Goal: Transaction & Acquisition: Download file/media

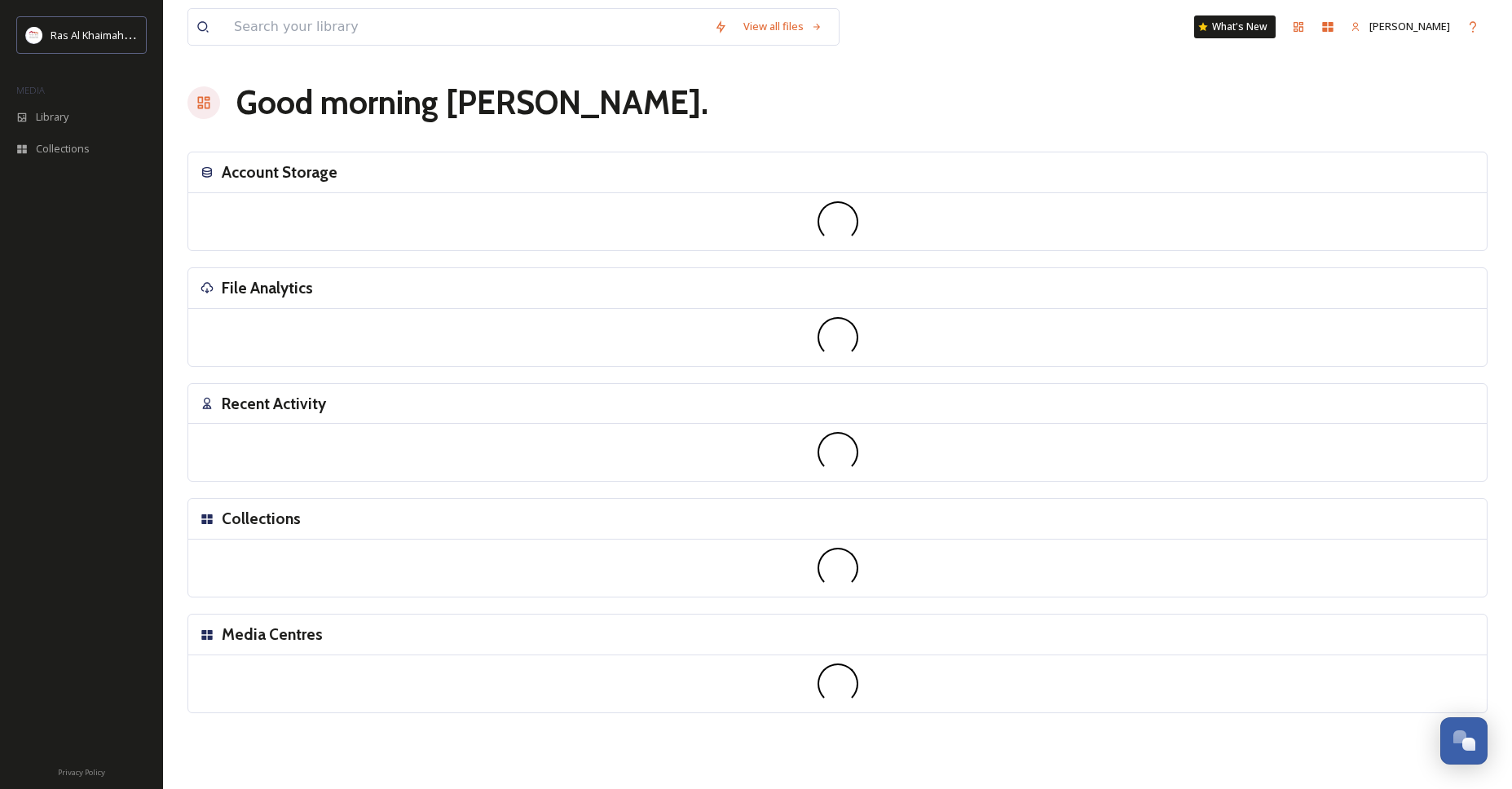
click at [255, 272] on div "File Analytics" at bounding box center [838, 287] width 1299 height 40
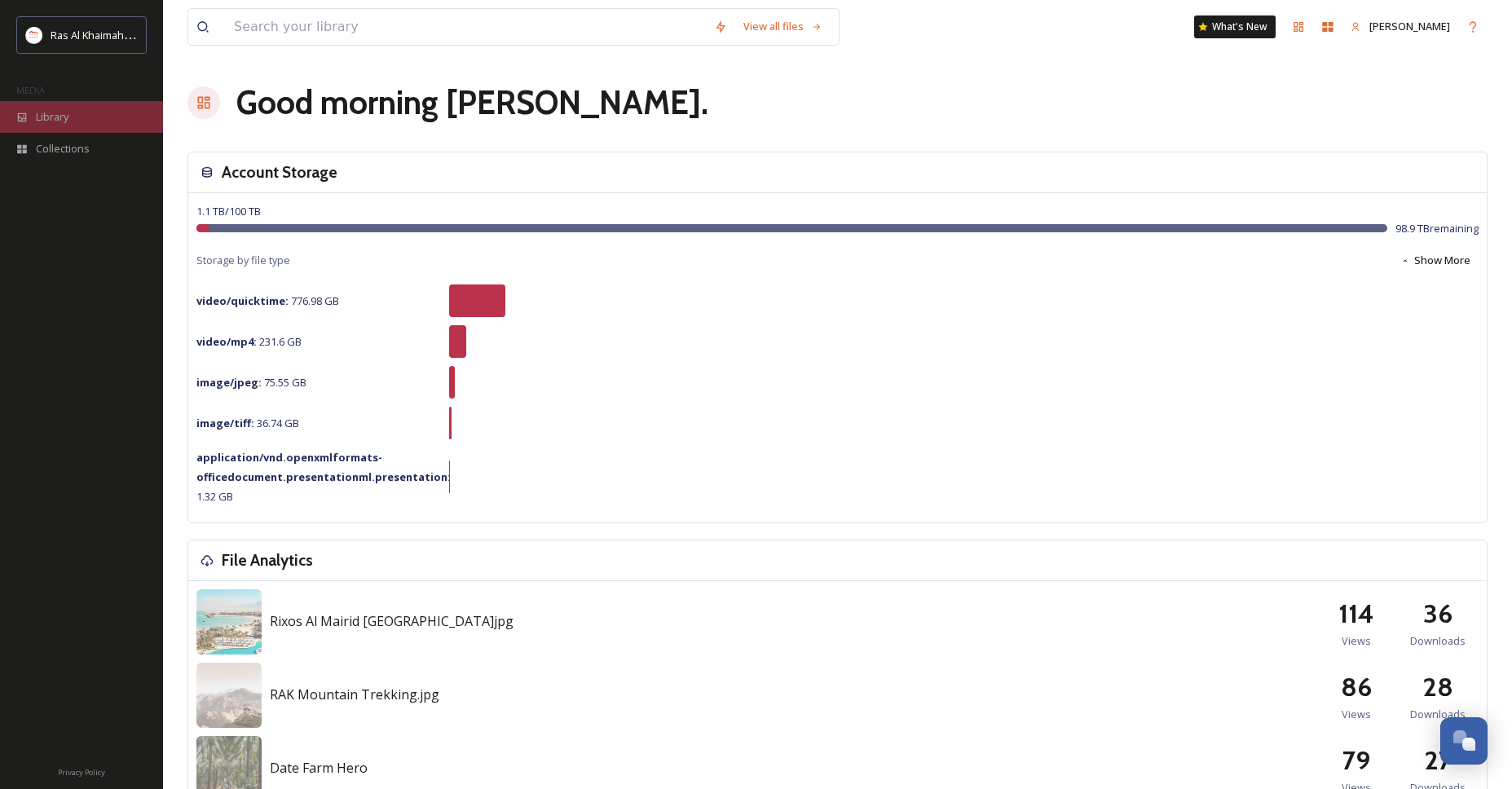
click at [31, 122] on div "Library" at bounding box center [82, 116] width 163 height 31
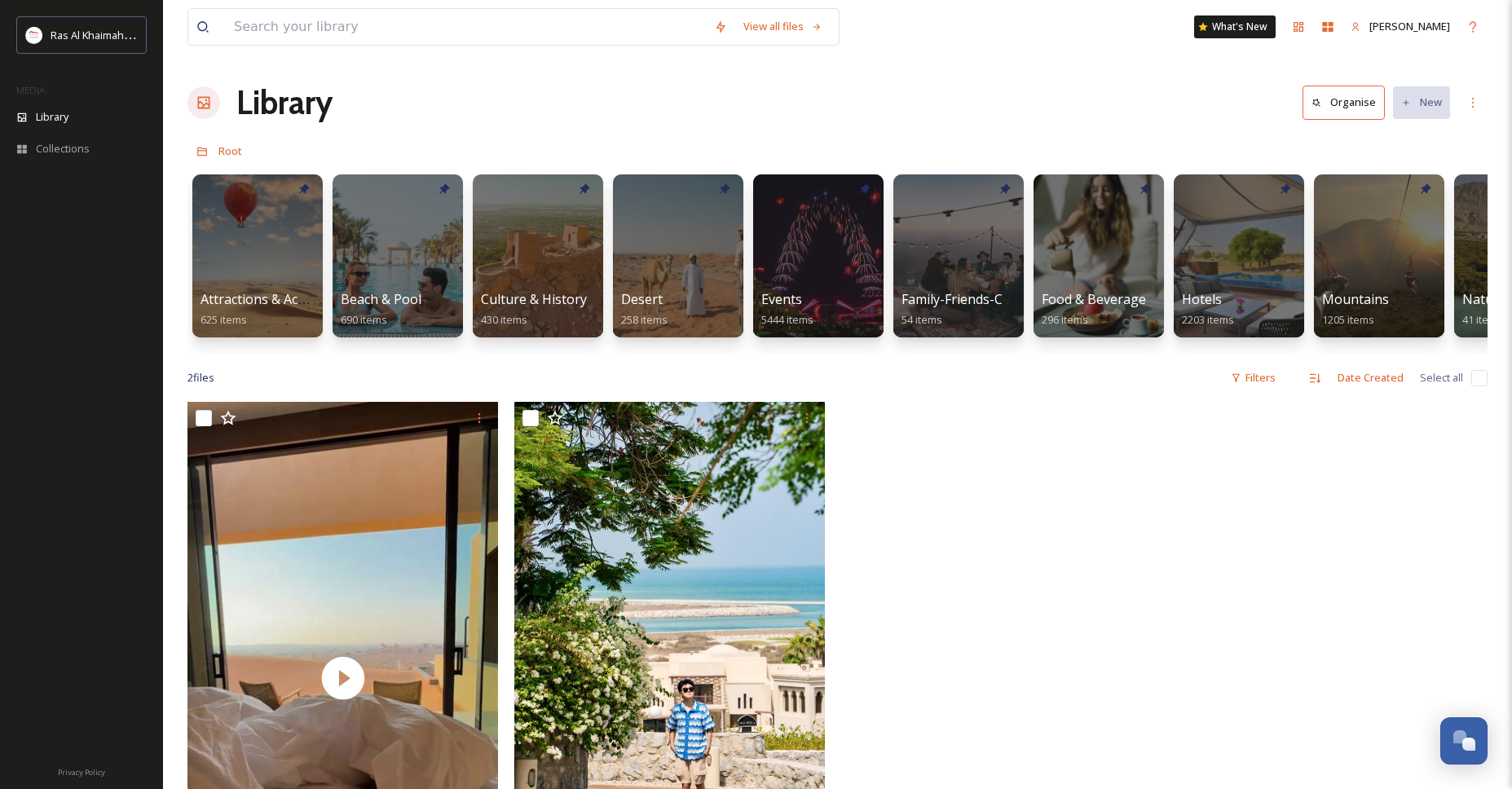
click at [986, 485] on div at bounding box center [1001, 682] width 319 height 560
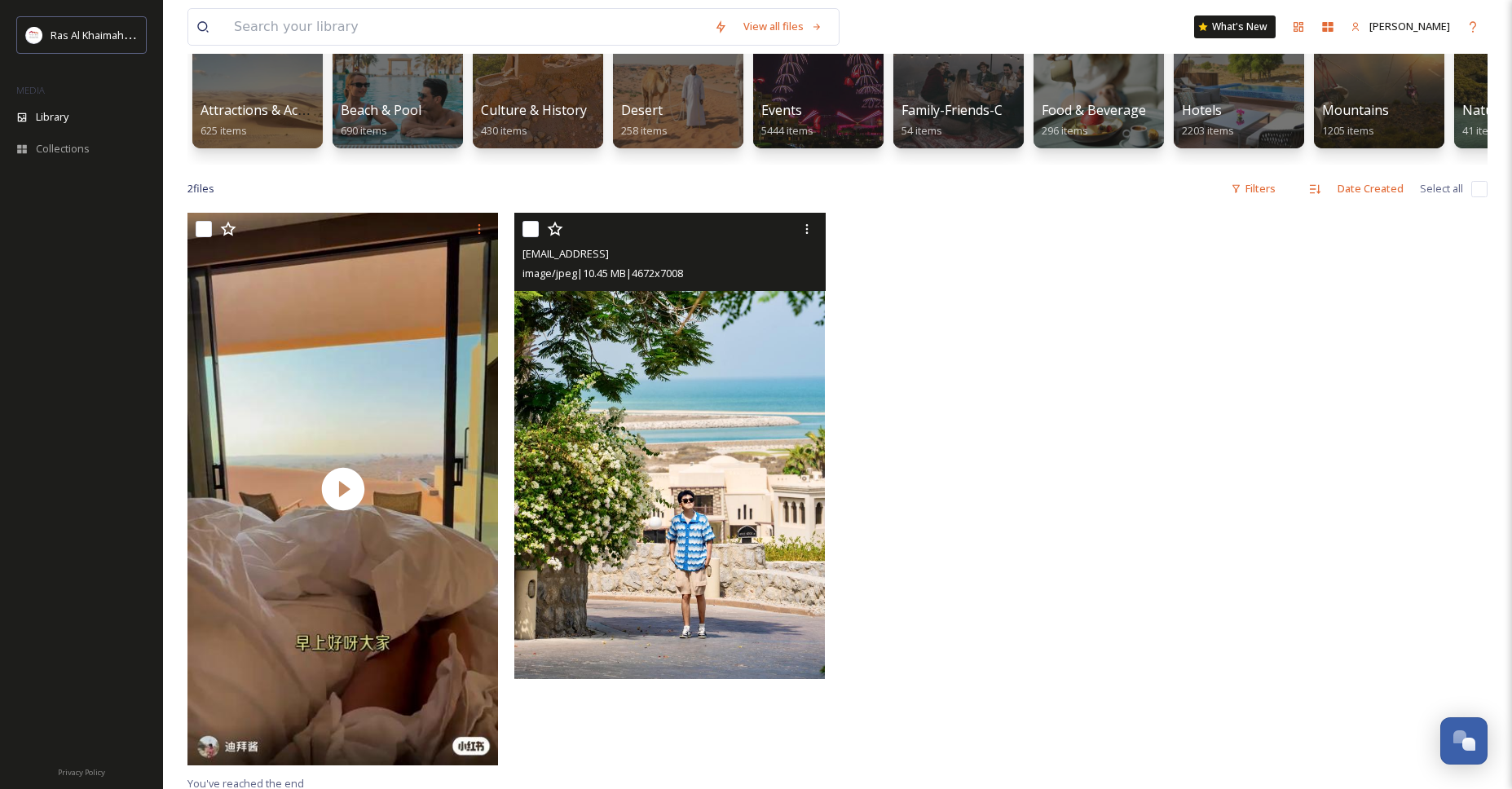
scroll to position [52, 0]
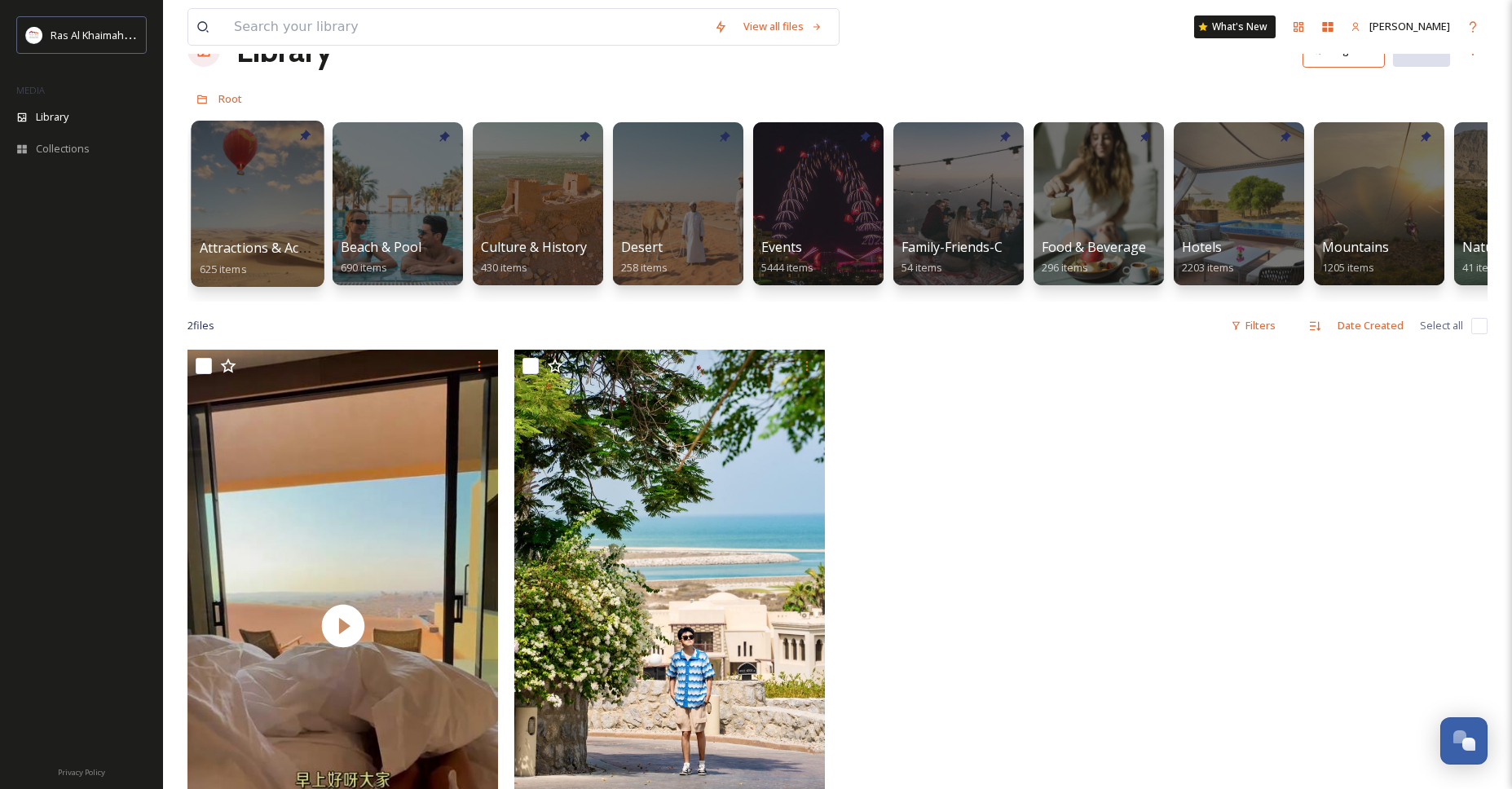
click at [280, 207] on div at bounding box center [257, 204] width 133 height 167
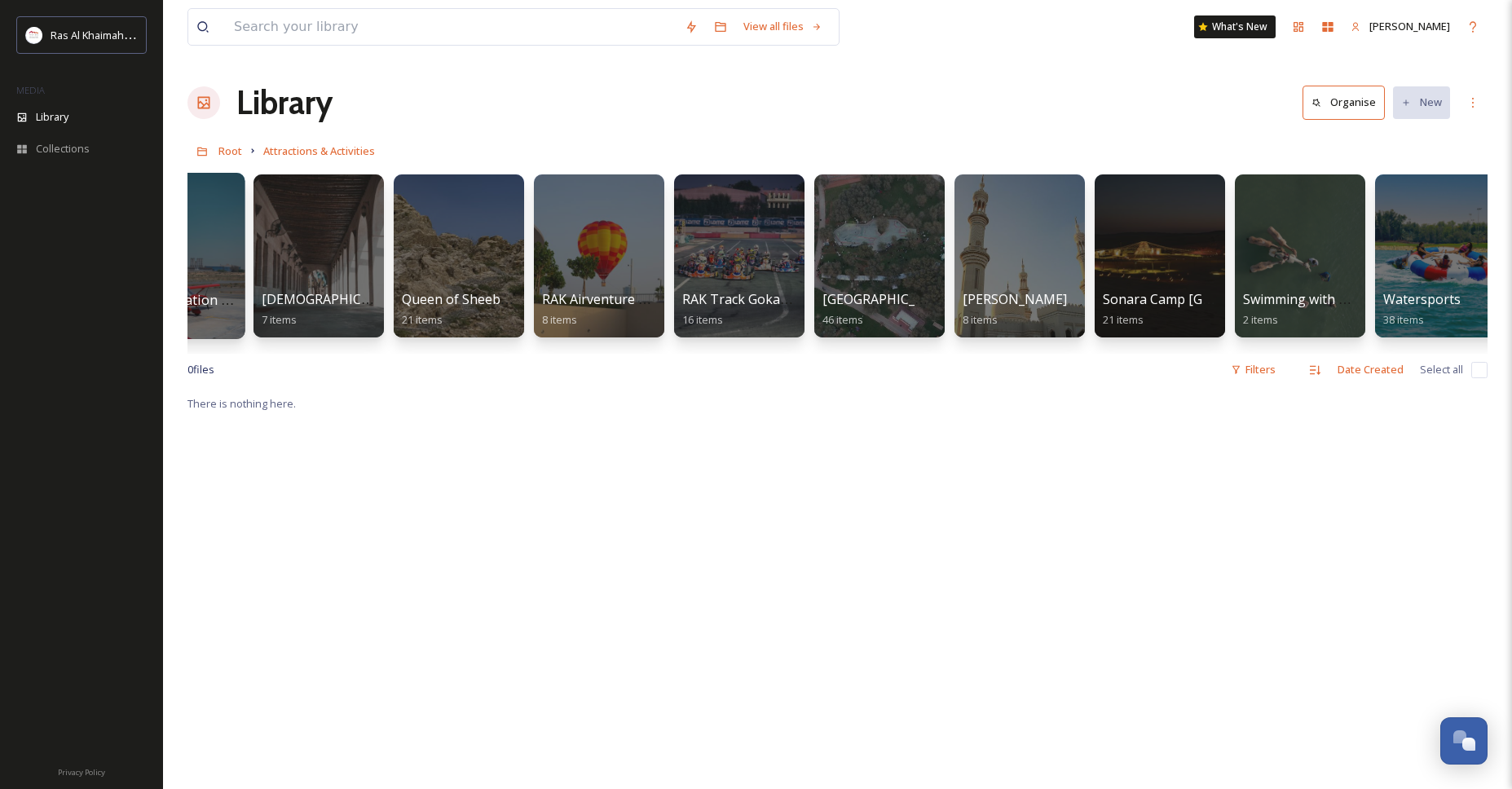
scroll to position [0, 1784]
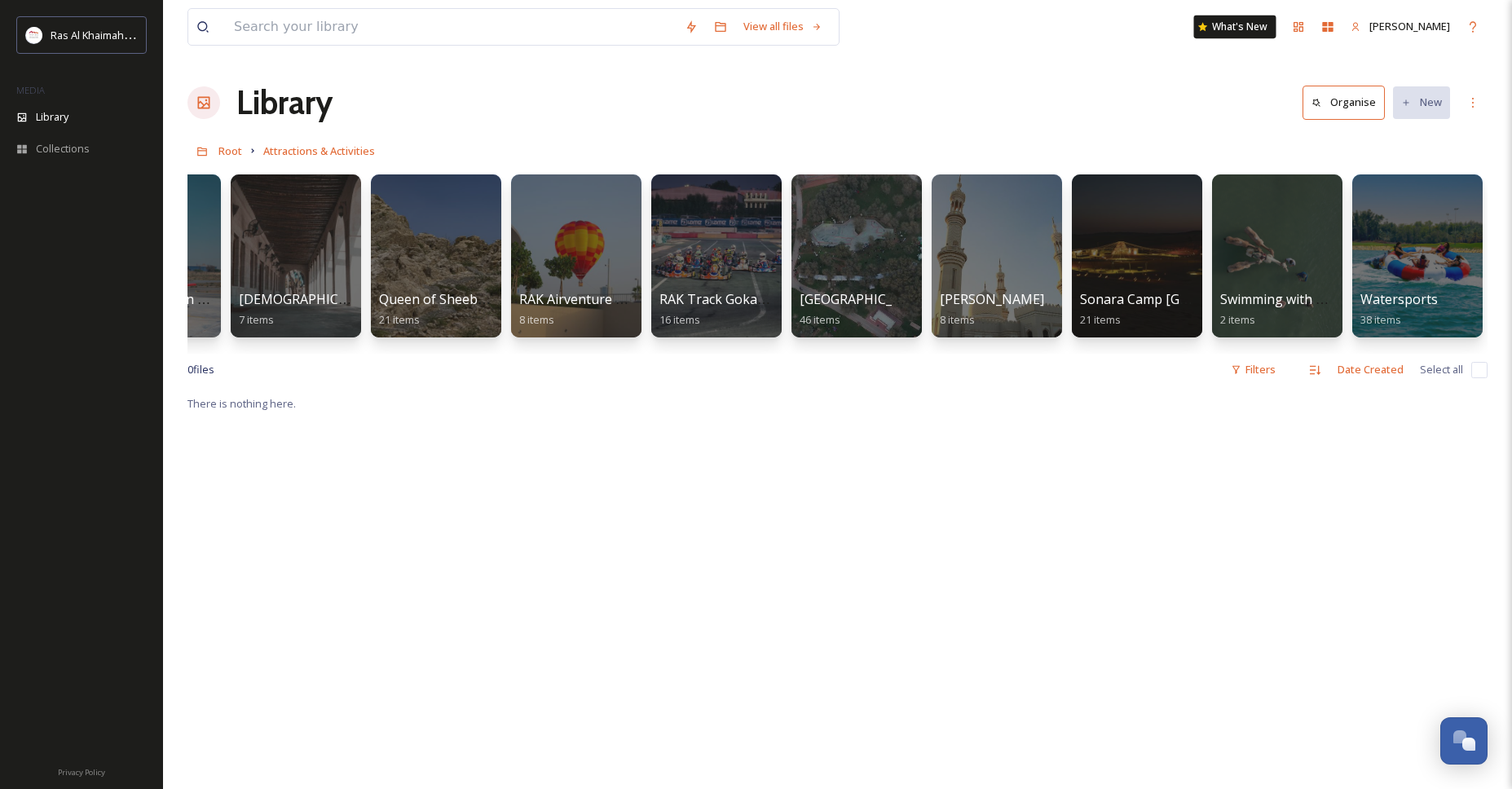
drag, startPoint x: 1390, startPoint y: 250, endPoint x: 1234, endPoint y: 16, distance: 281.2
click at [0, 0] on div "Ras Al Khaimah Tourism Development Authority MEDIA Library Collections Privacy …" at bounding box center [756, 591] width 1512 height 1182
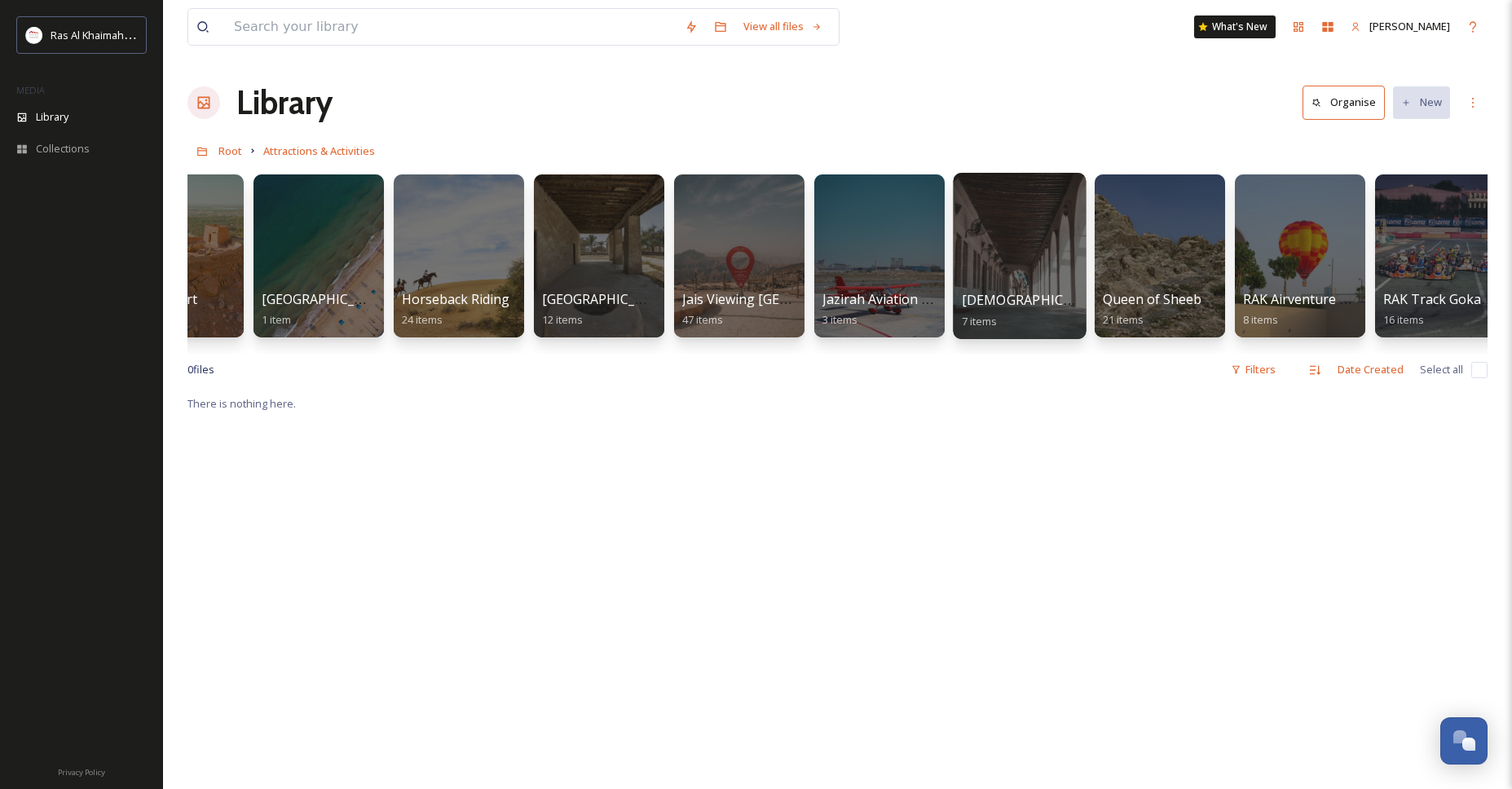
scroll to position [0, 1061]
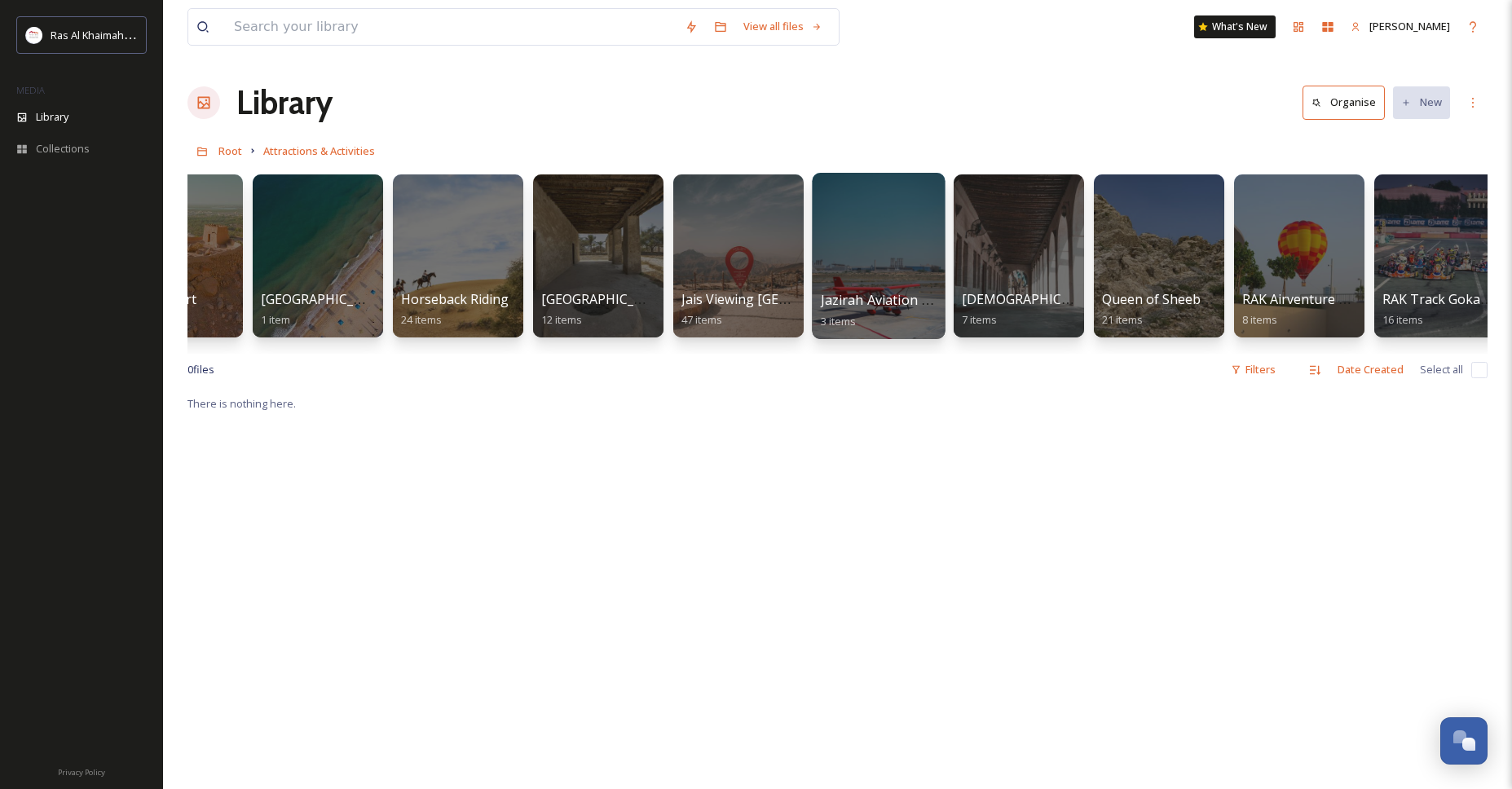
click at [875, 267] on div at bounding box center [878, 256] width 133 height 167
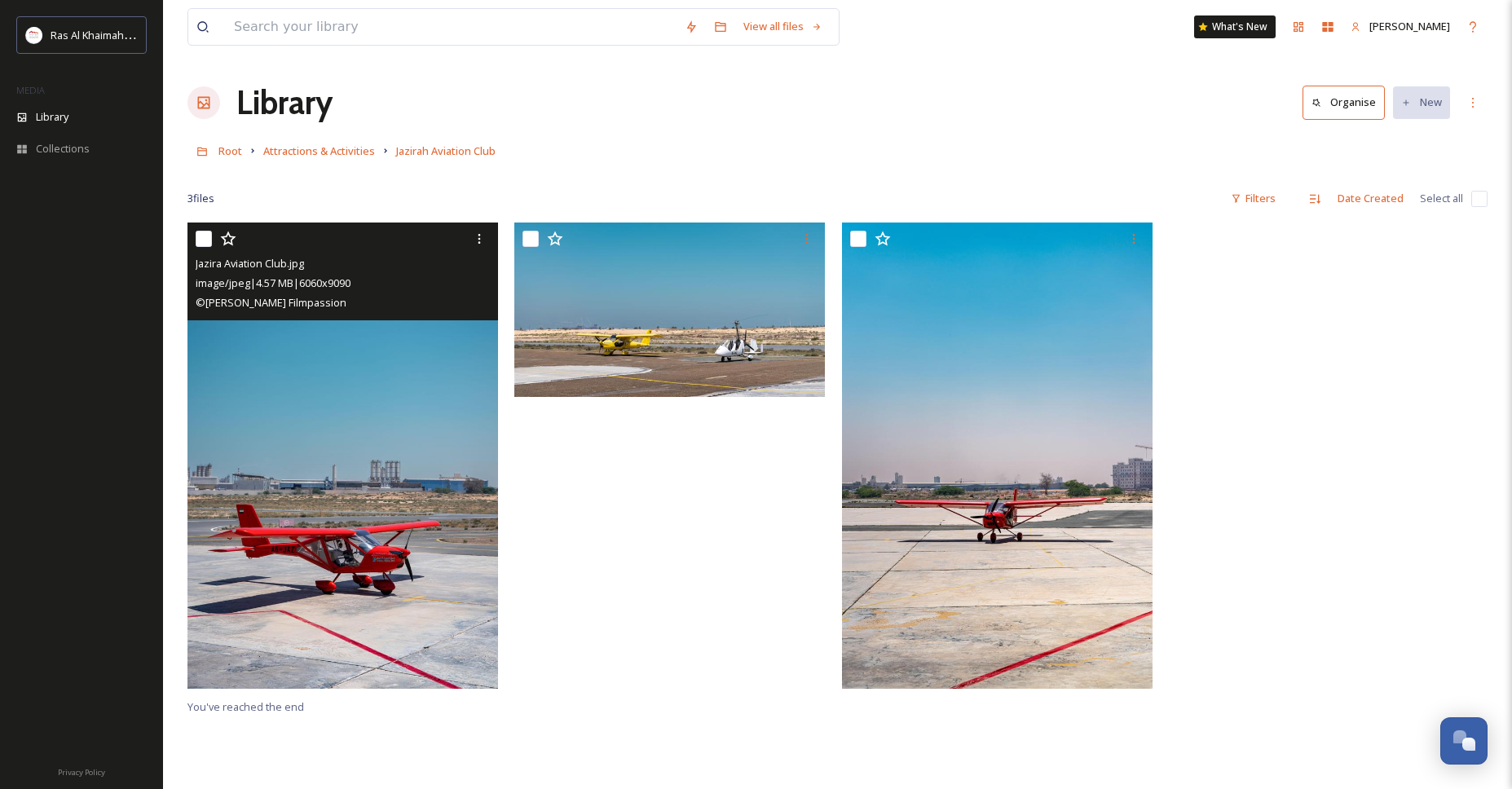
click at [328, 519] on img at bounding box center [342, 455] width 311 height 467
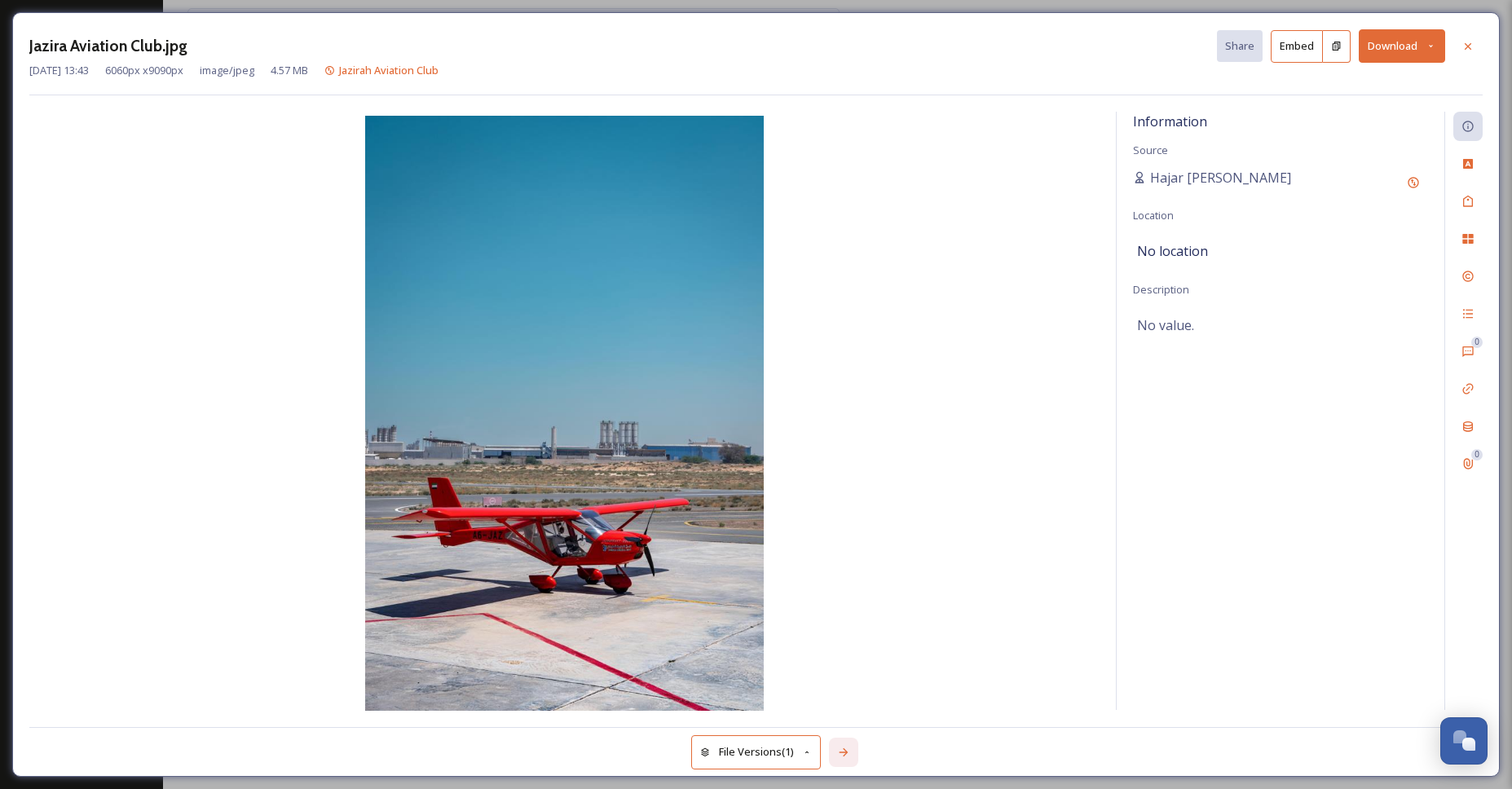
click at [847, 753] on icon at bounding box center [844, 751] width 9 height 8
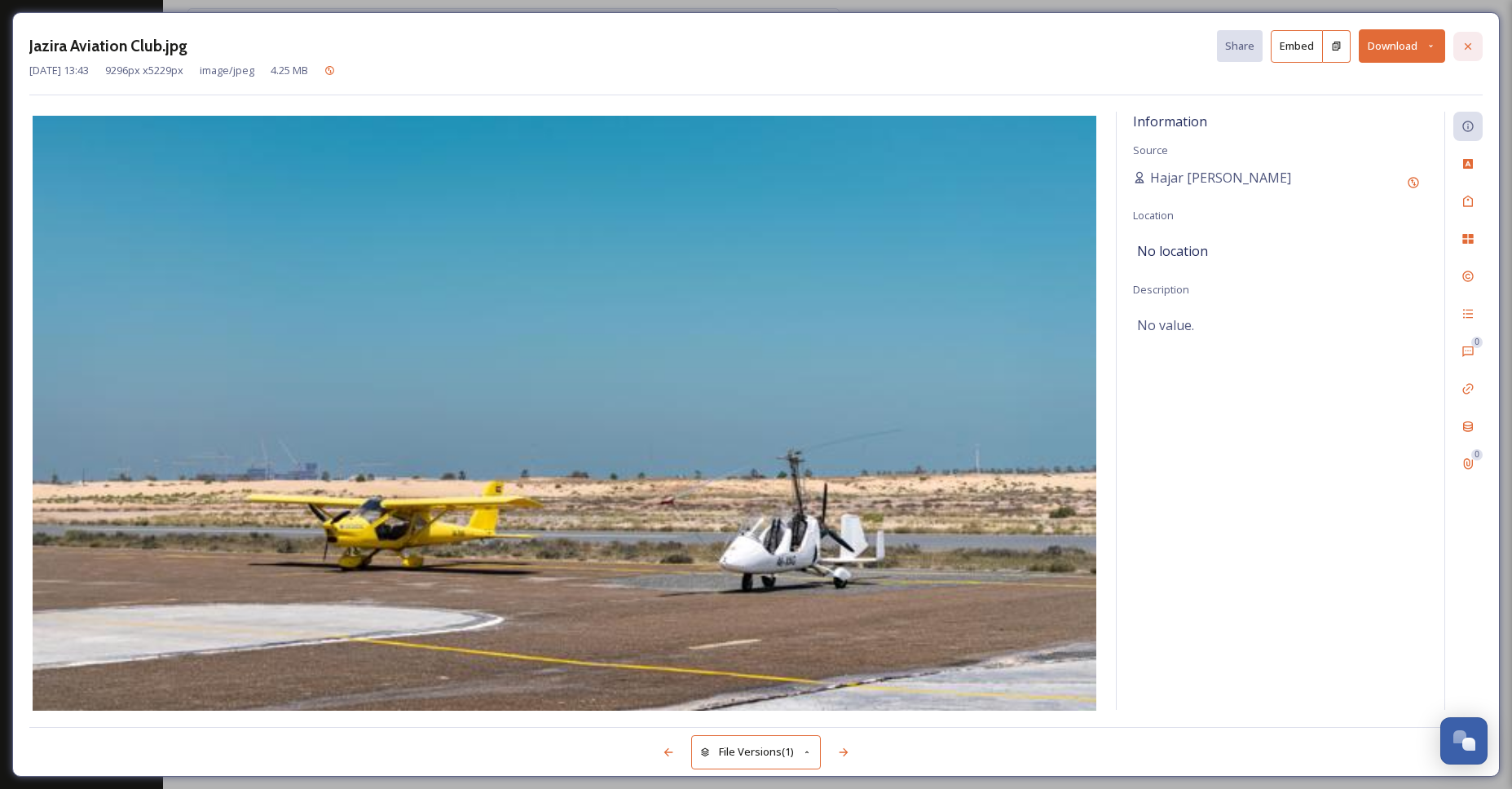
click at [1462, 41] on icon at bounding box center [1468, 47] width 13 height 13
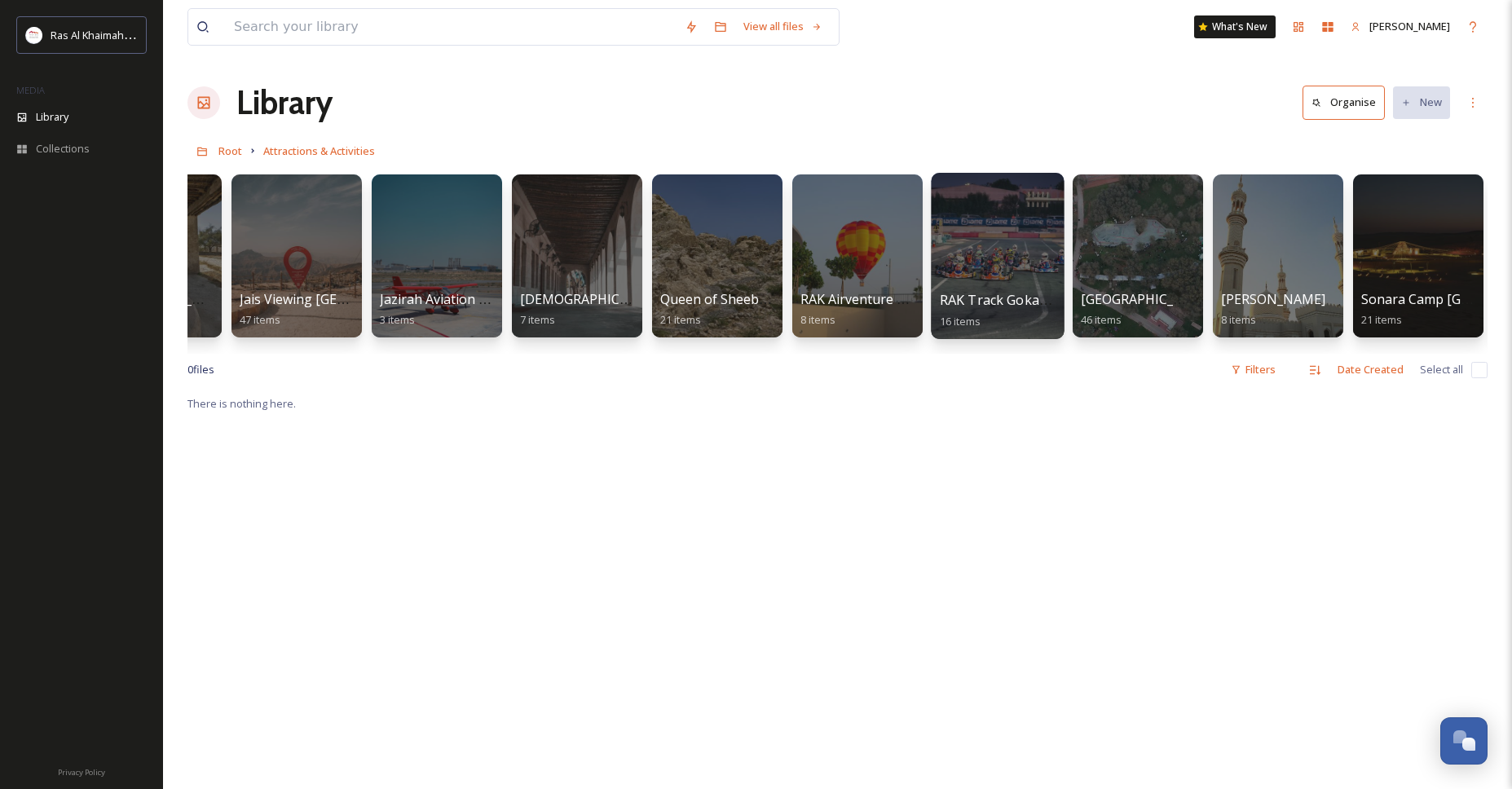
scroll to position [0, 1509]
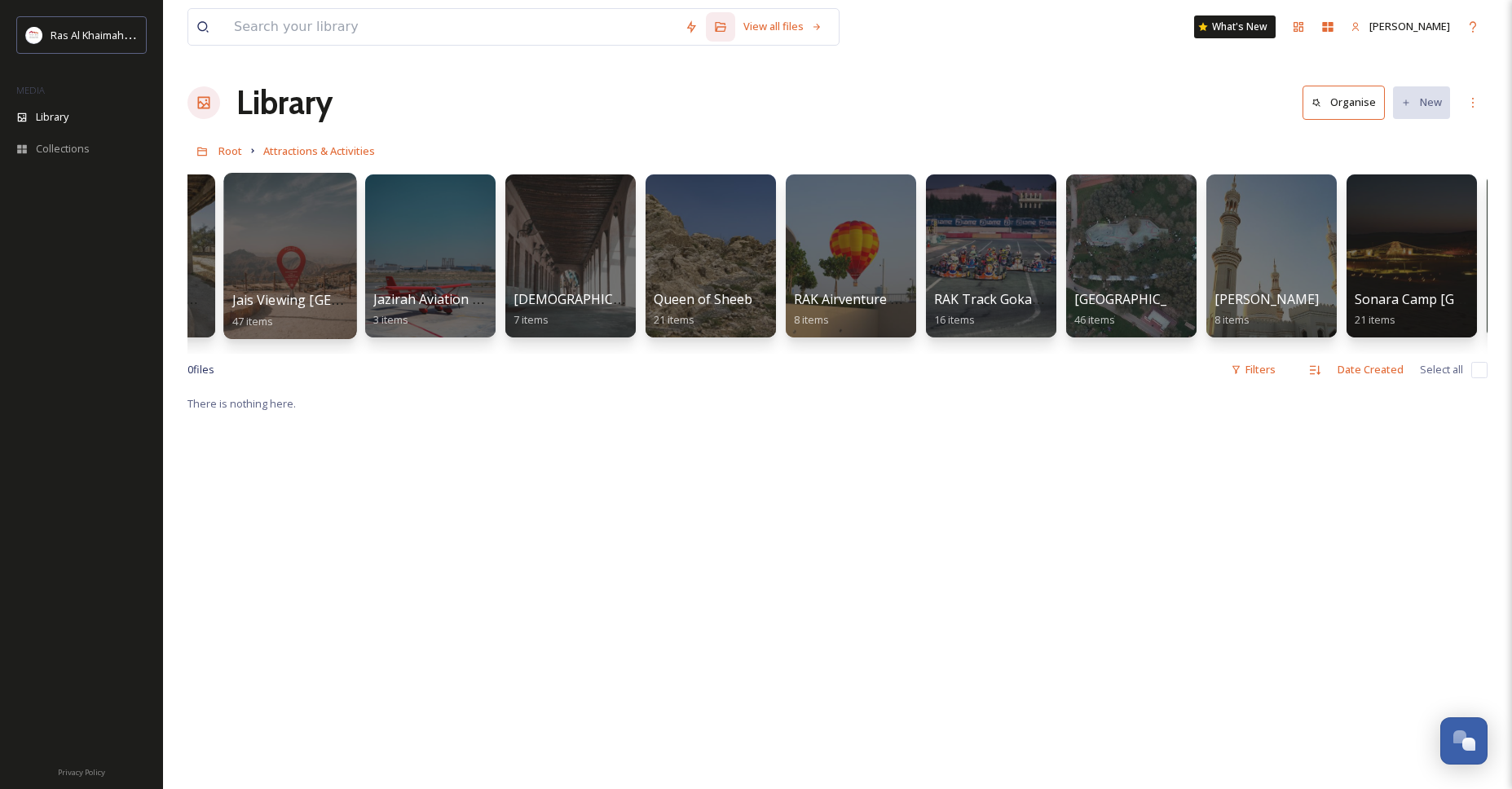
click at [308, 258] on div at bounding box center [289, 256] width 133 height 167
click at [221, 147] on span "Root" at bounding box center [230, 150] width 23 height 14
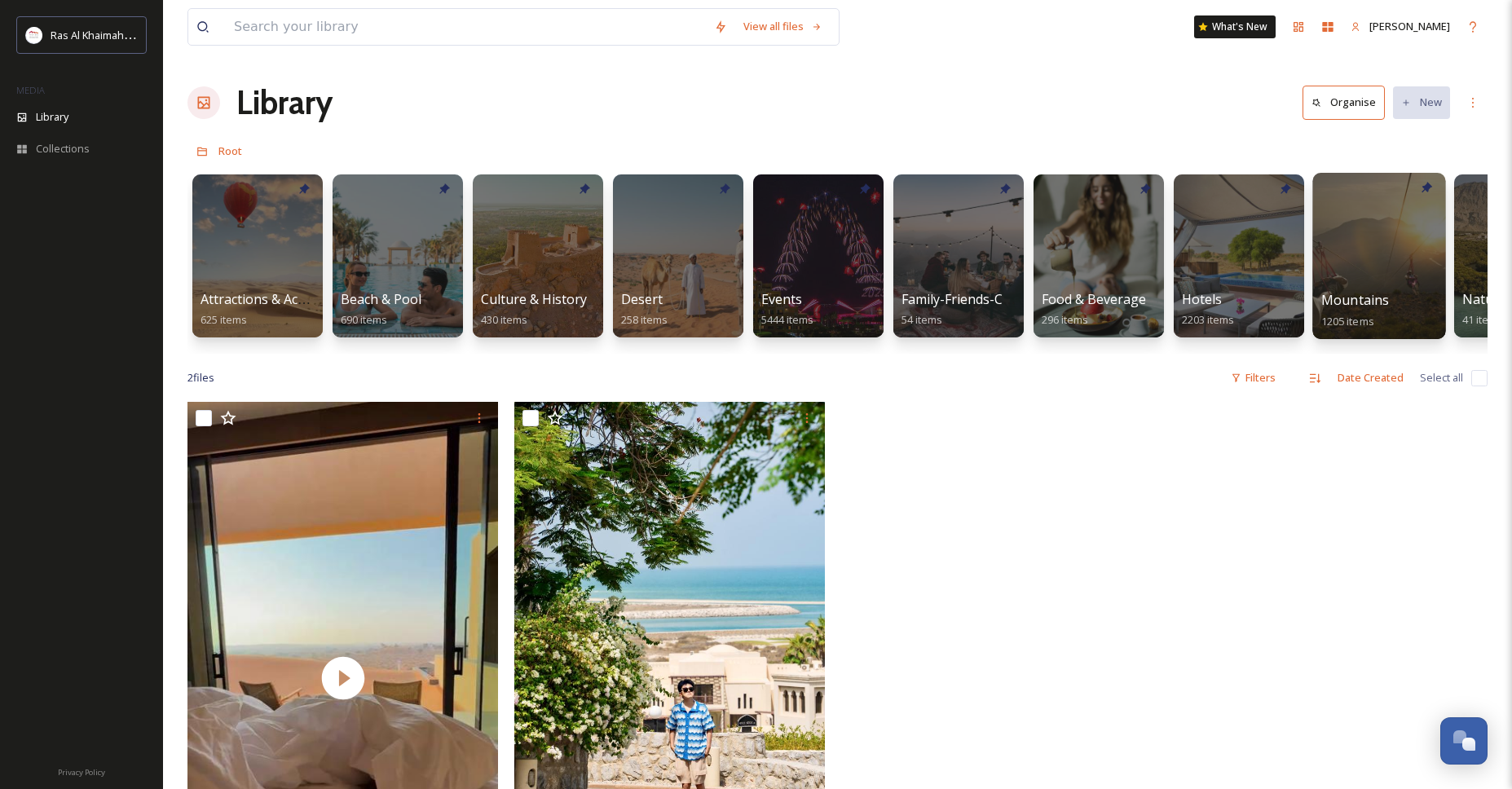
click at [1336, 255] on div at bounding box center [1379, 256] width 133 height 167
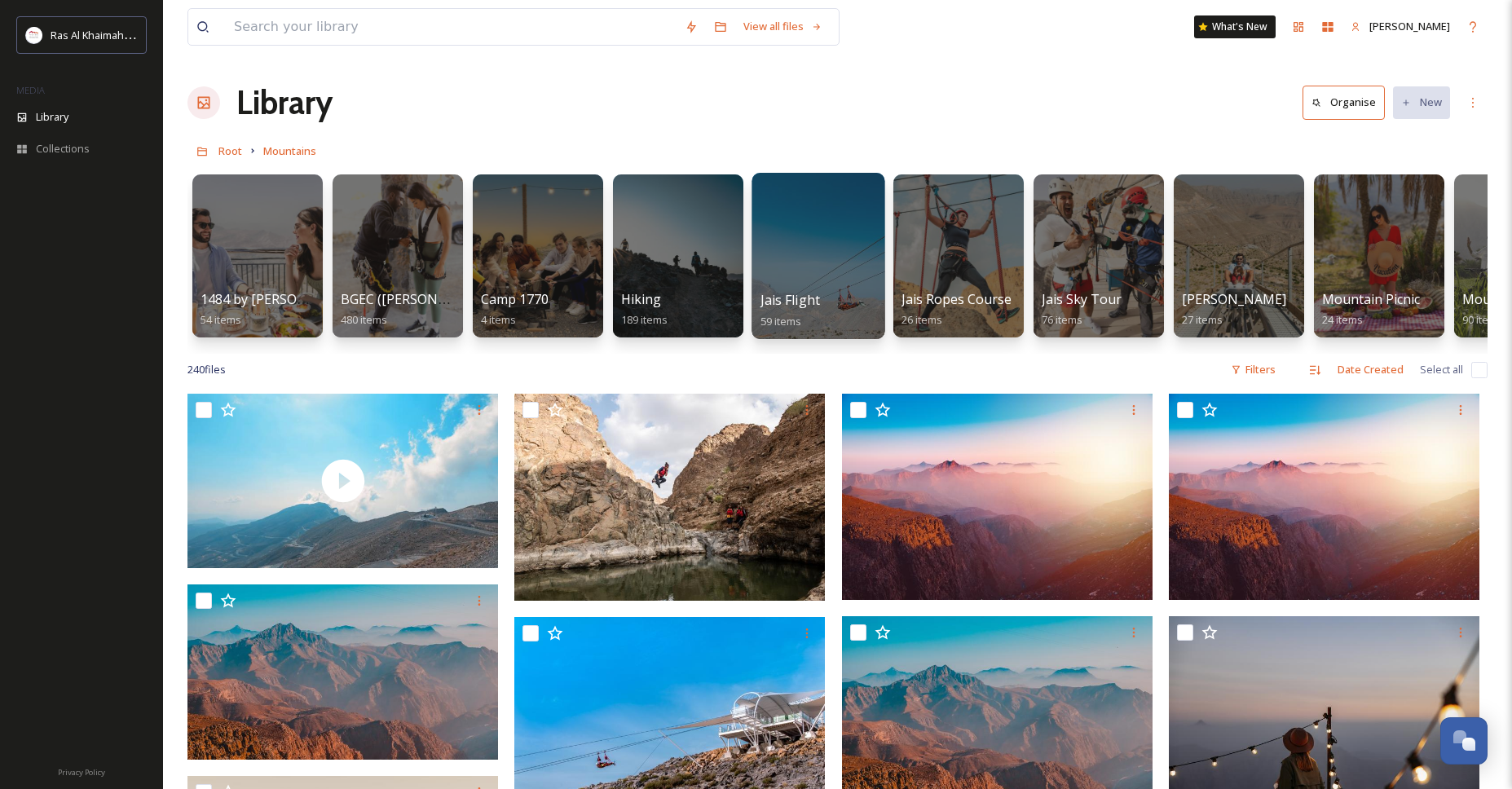
click at [833, 230] on div at bounding box center [818, 256] width 133 height 167
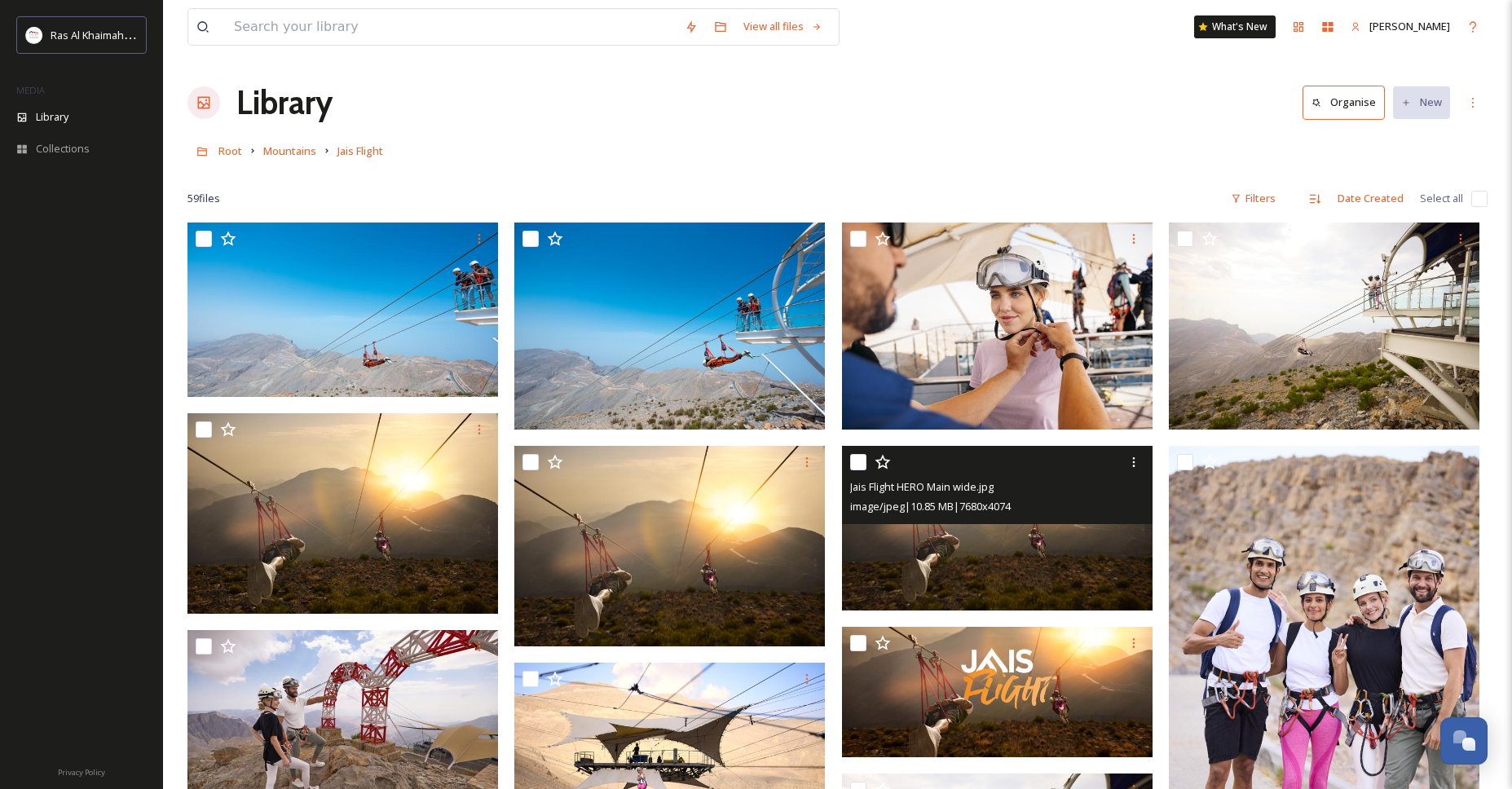
click at [995, 520] on div "Jais Flight HERO Main wide.jpg image/jpeg | 10.85 MB | 7680 x 4074" at bounding box center [997, 485] width 311 height 78
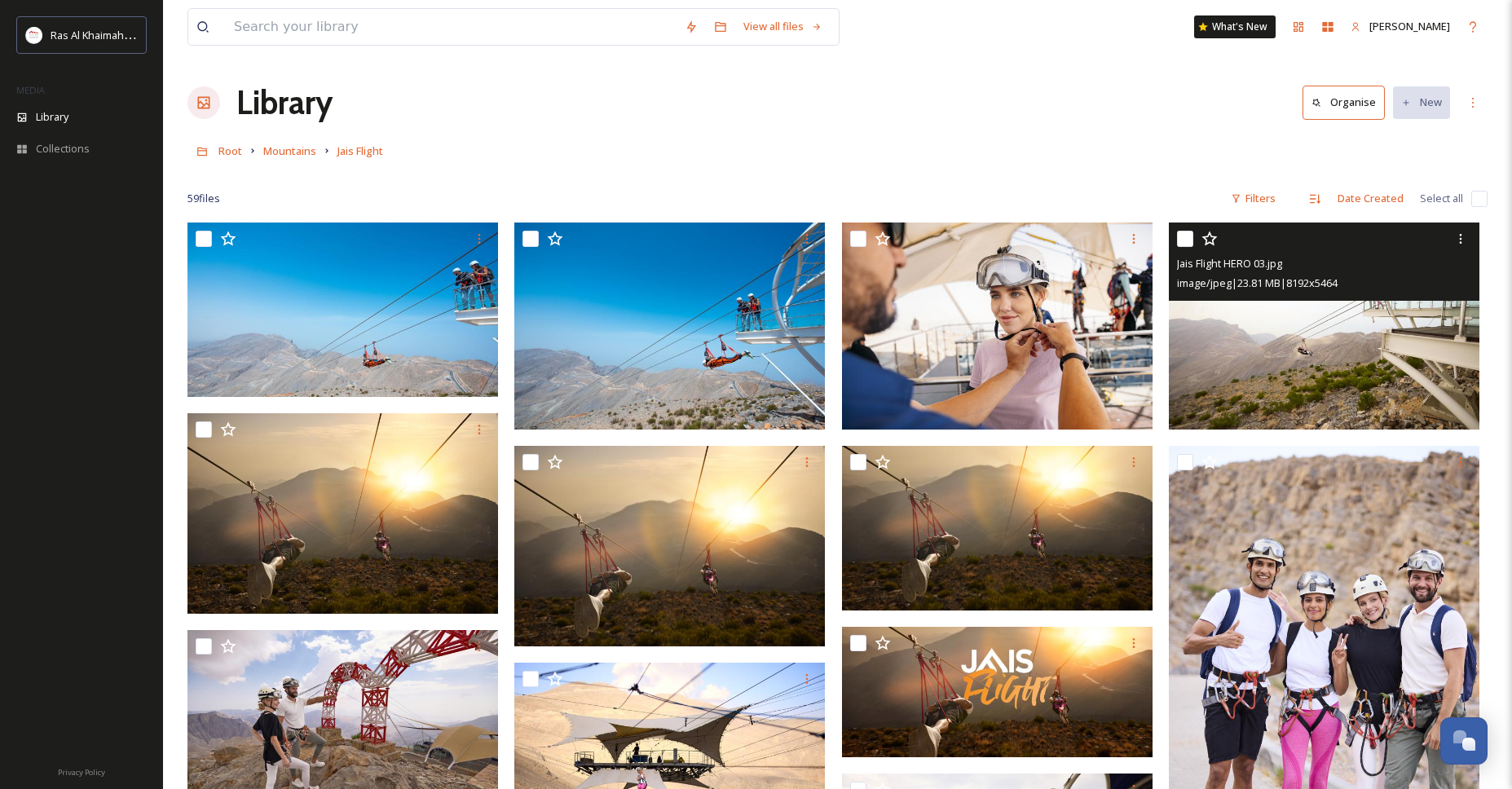
click at [1272, 364] on img at bounding box center [1324, 325] width 311 height 207
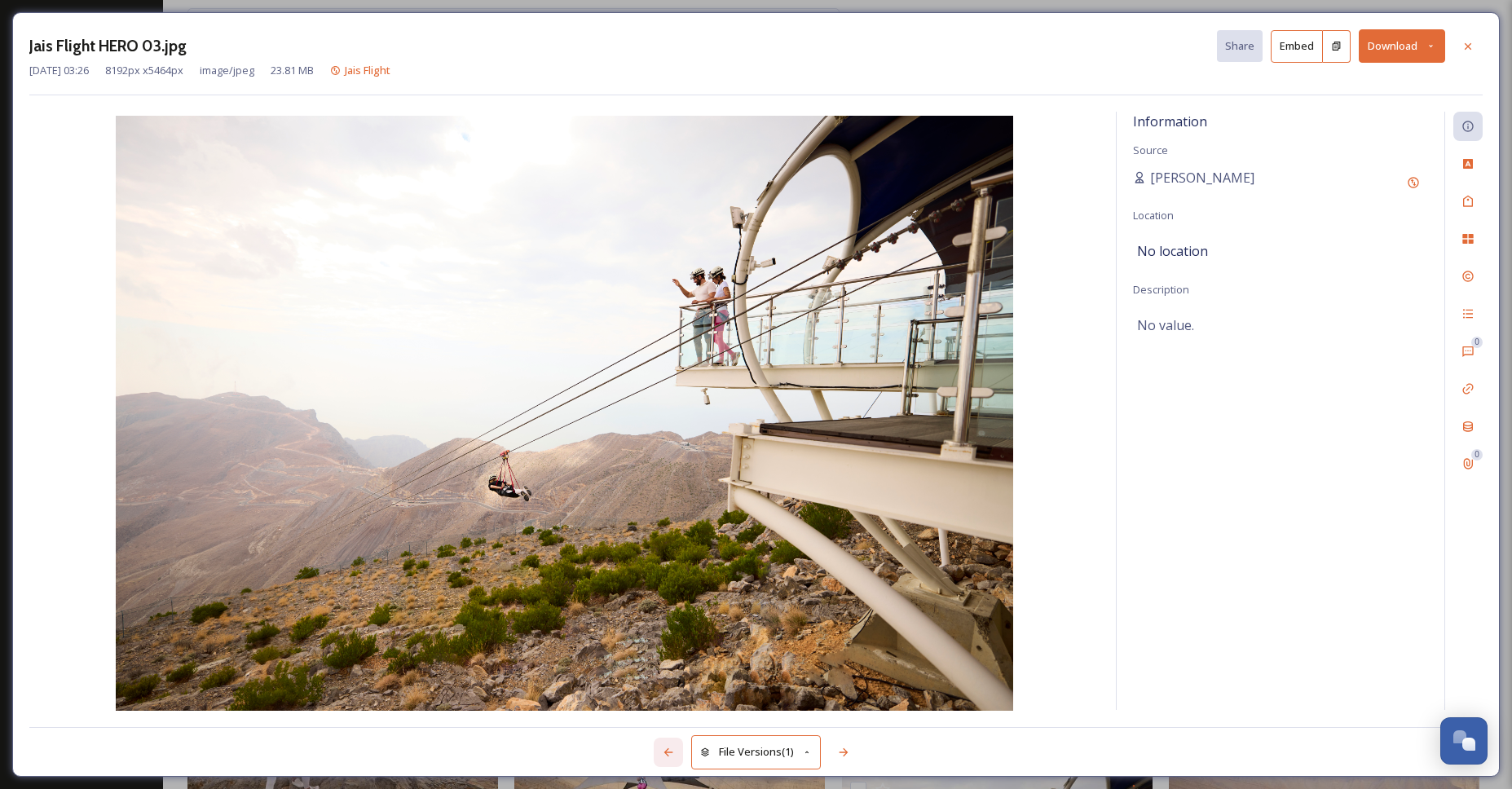
click at [668, 752] on icon at bounding box center [668, 751] width 9 height 8
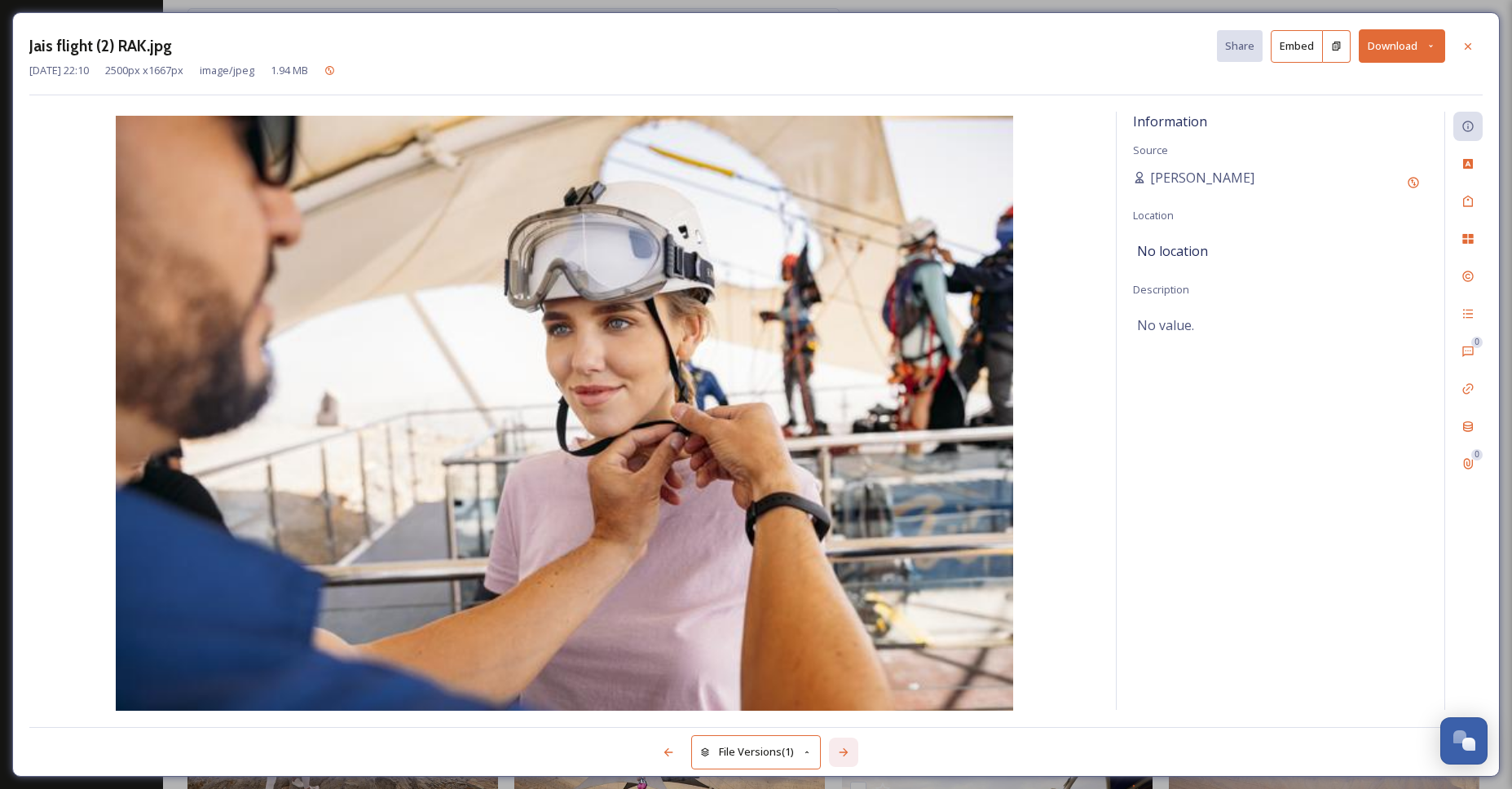
click at [855, 754] on div at bounding box center [843, 752] width 30 height 30
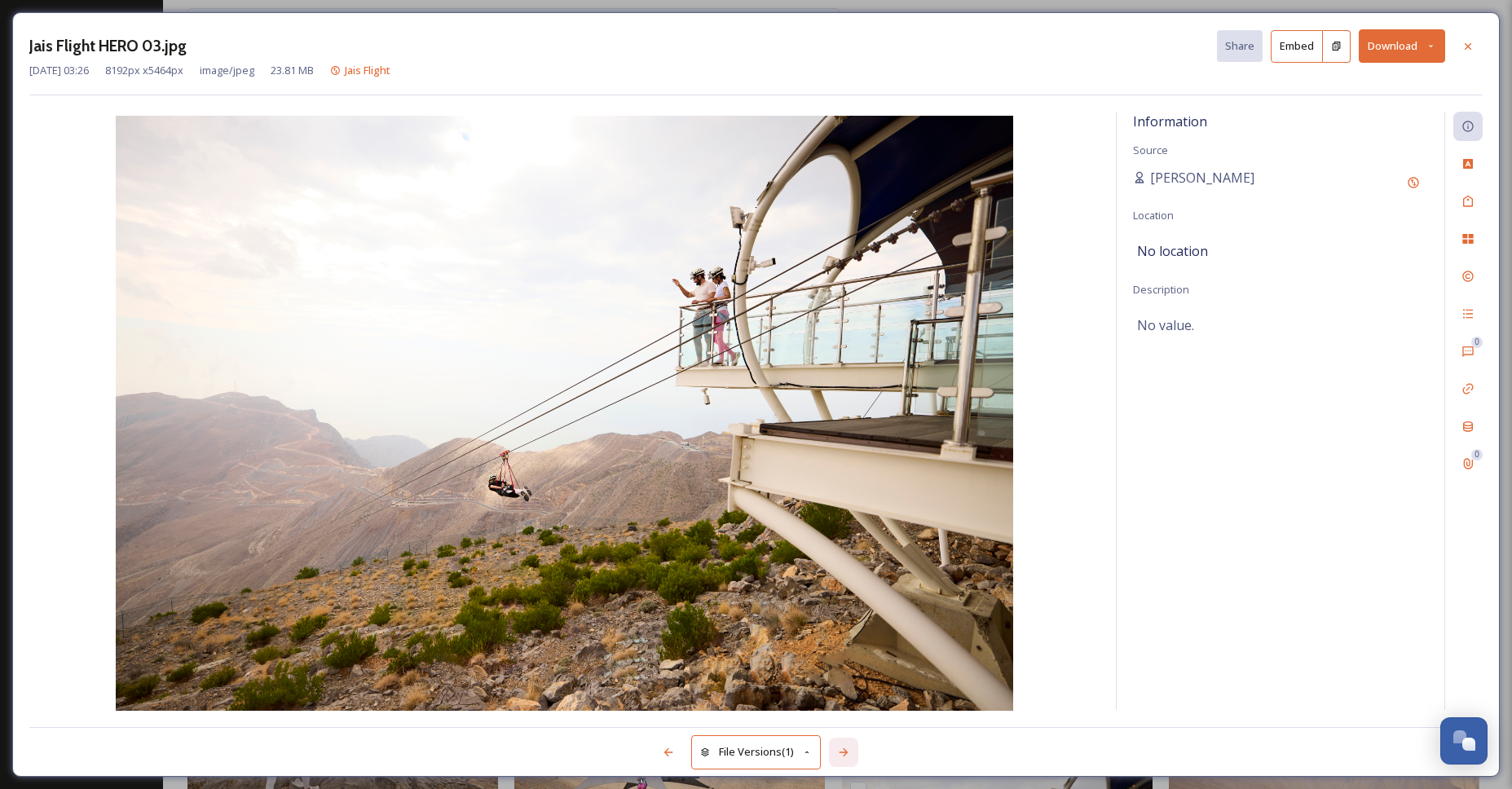
click at [855, 754] on div at bounding box center [843, 752] width 30 height 30
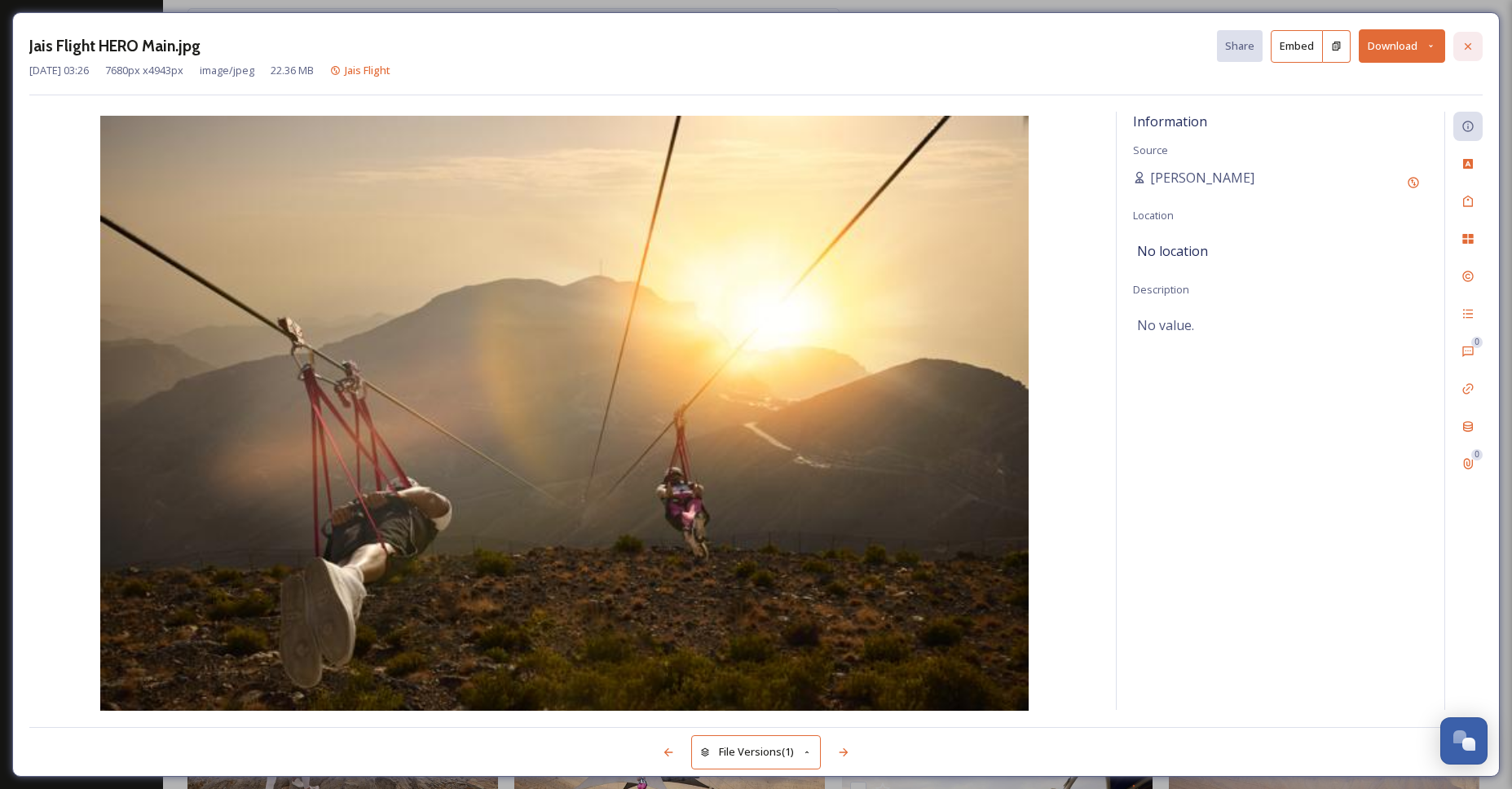
click at [1472, 47] on icon at bounding box center [1468, 47] width 13 height 13
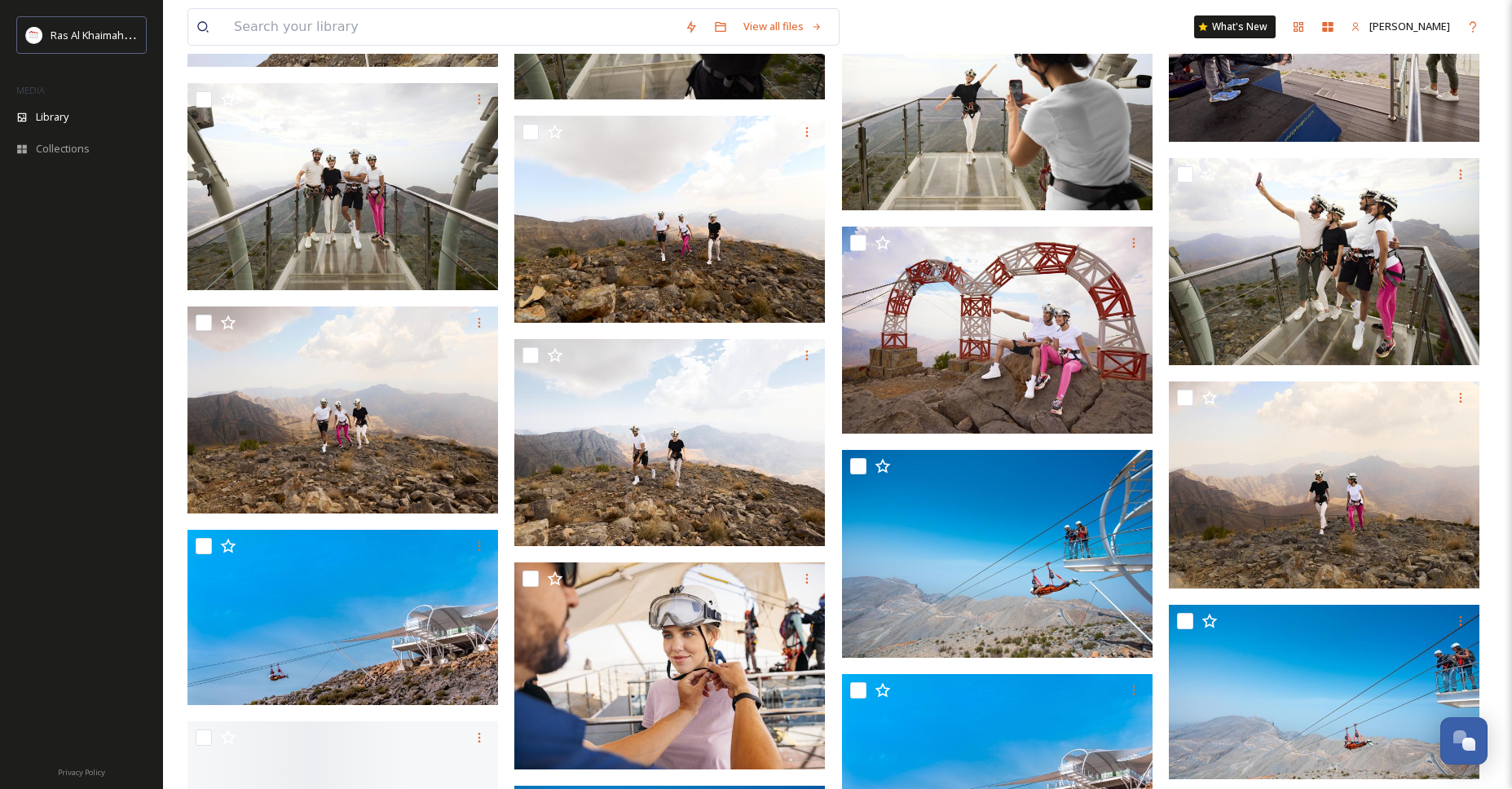
scroll to position [1562, 0]
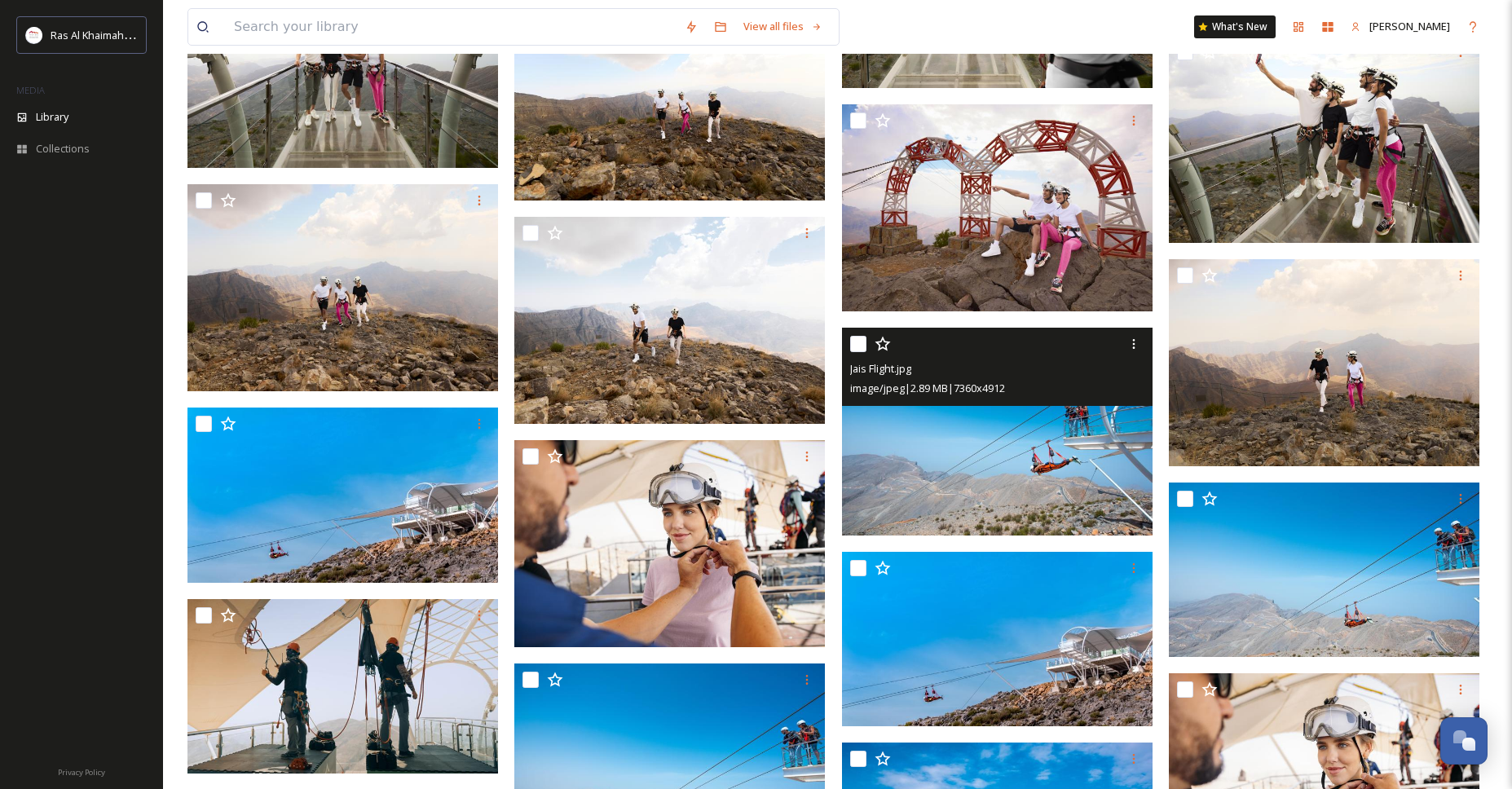
click at [1036, 428] on img at bounding box center [997, 431] width 311 height 207
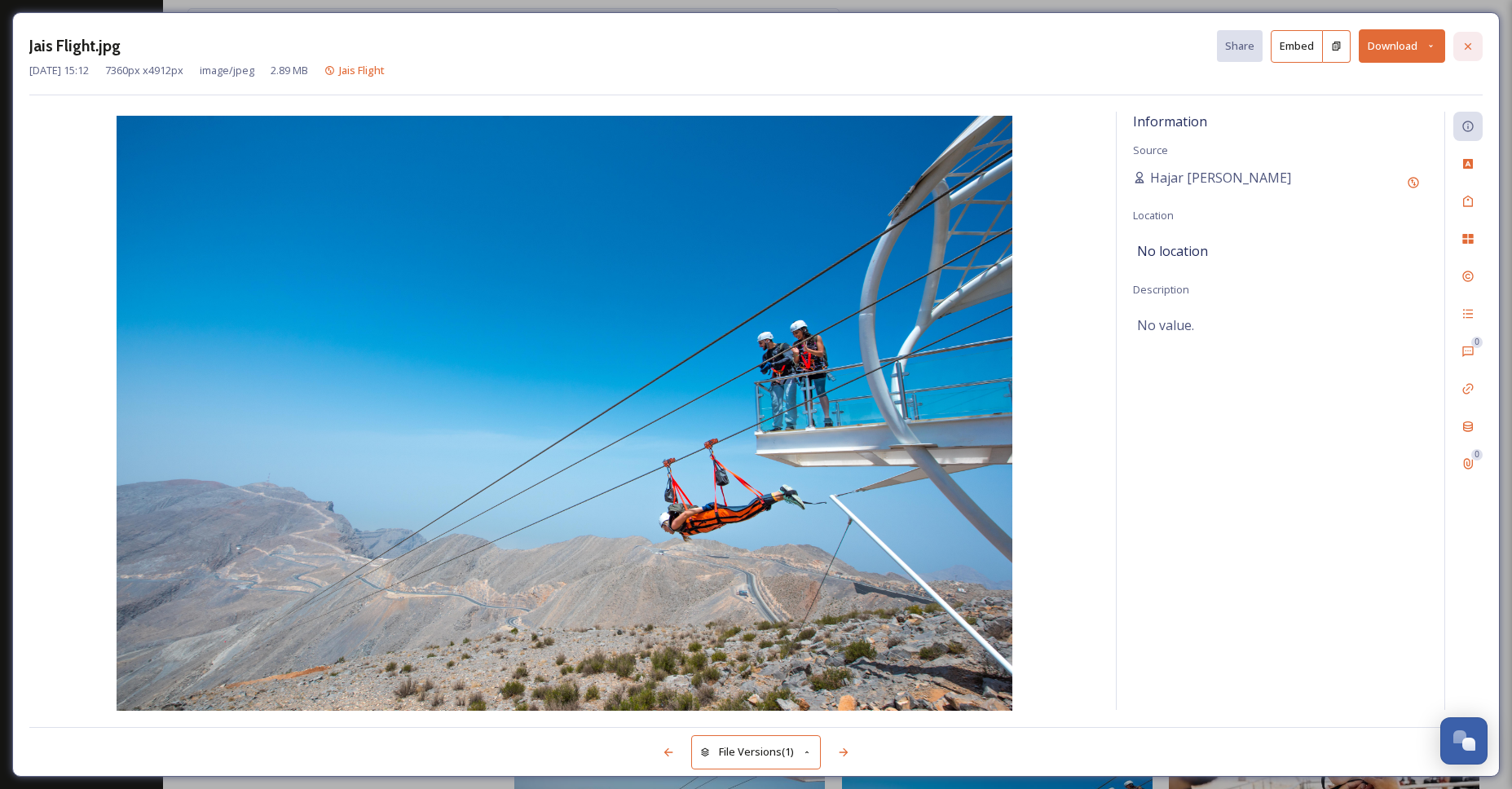
click at [1472, 43] on icon at bounding box center [1468, 47] width 13 height 13
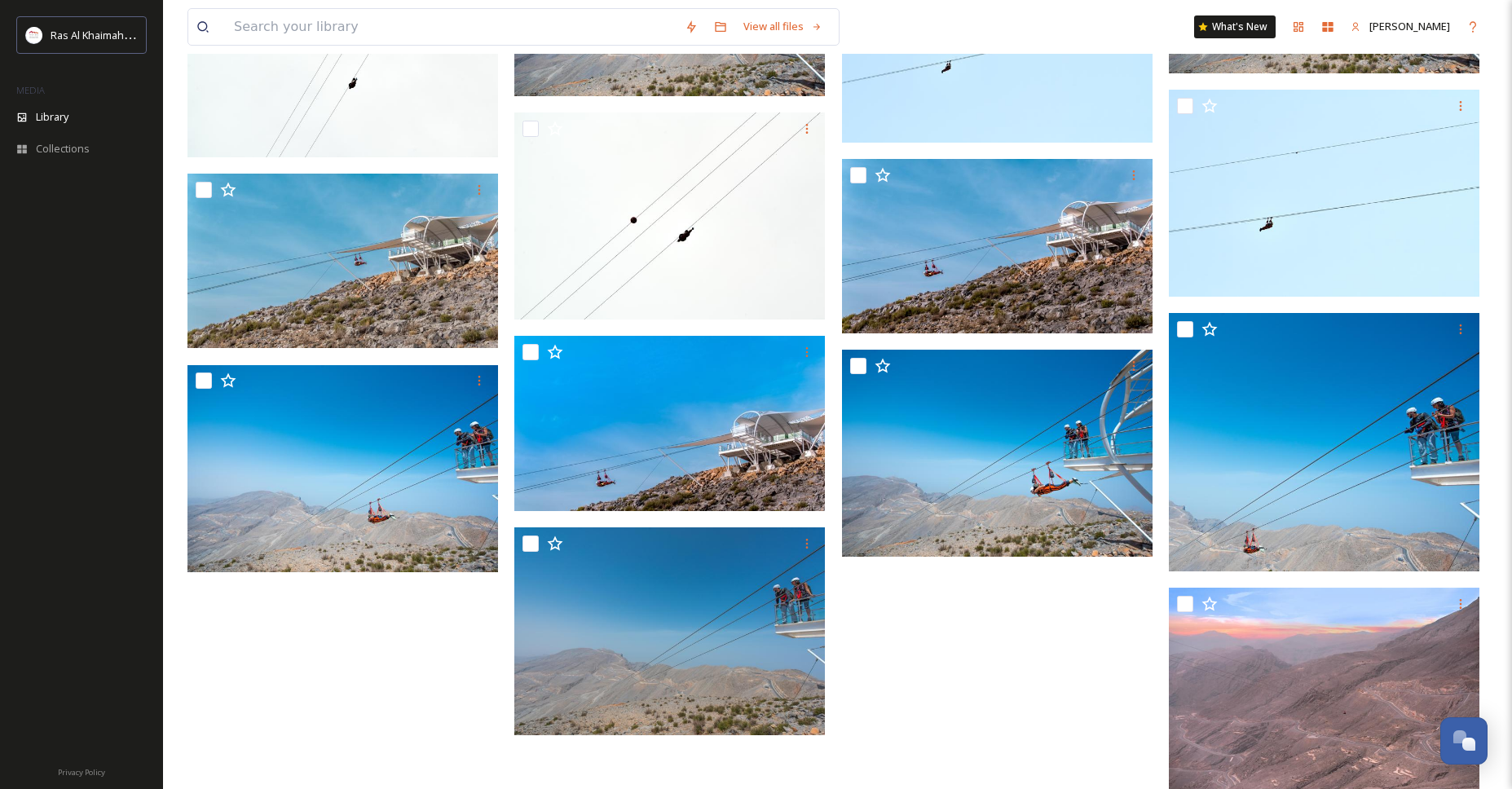
scroll to position [2499, 0]
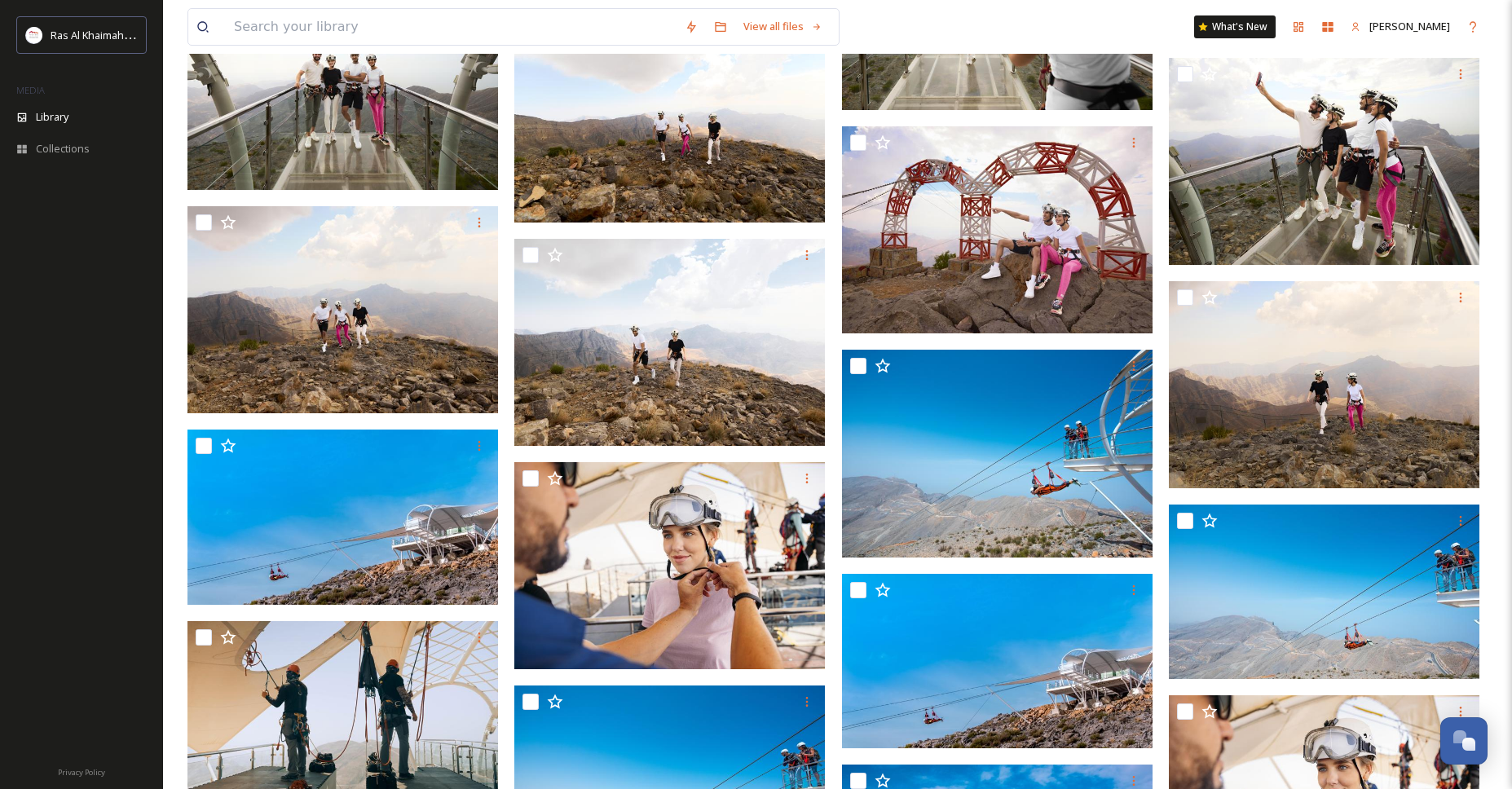
scroll to position [1546, 0]
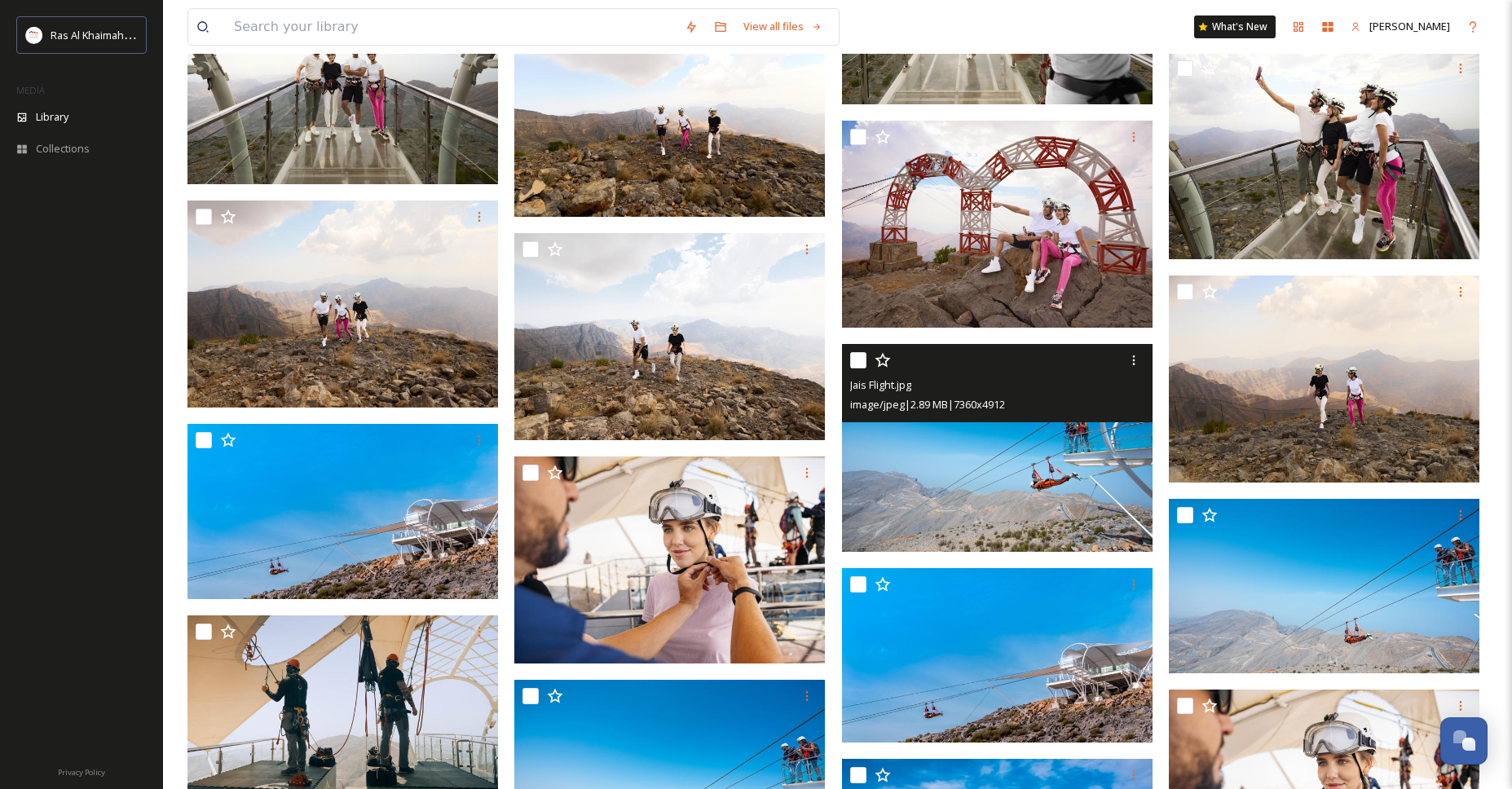
click at [1046, 430] on img at bounding box center [997, 447] width 311 height 207
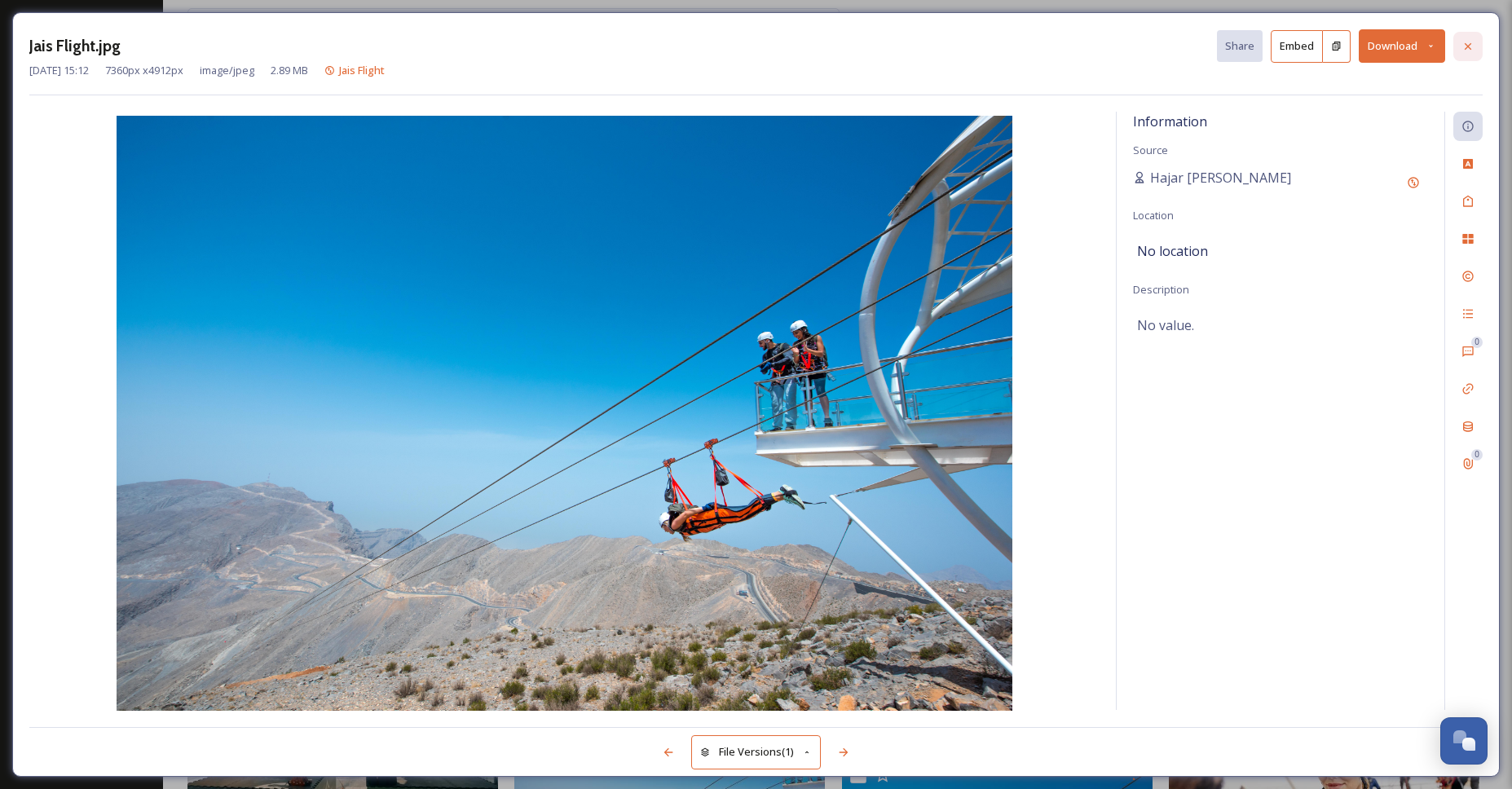
click at [1473, 43] on icon at bounding box center [1468, 47] width 13 height 13
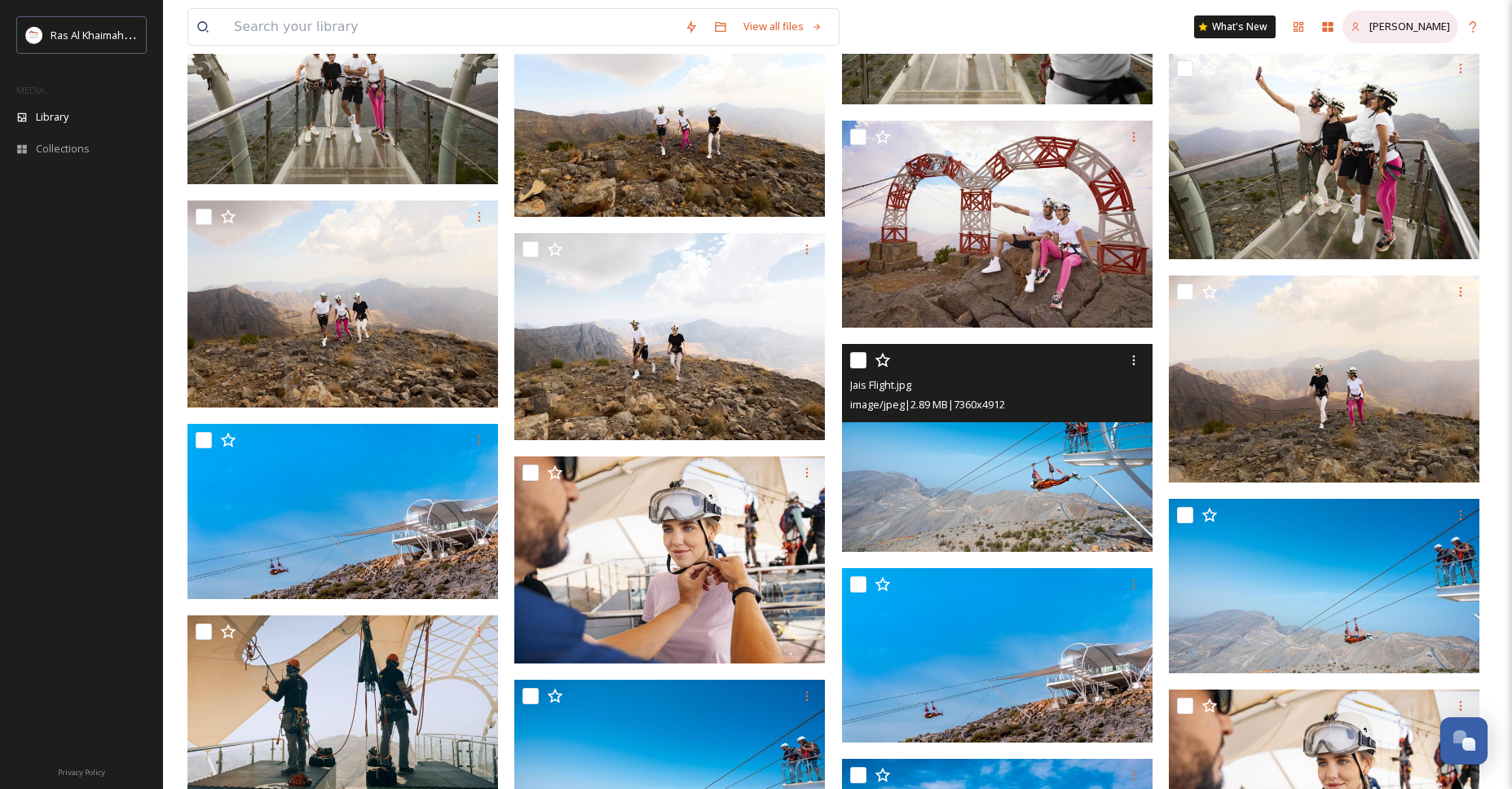
click at [1390, 29] on span "[PERSON_NAME]" at bounding box center [1410, 26] width 81 height 14
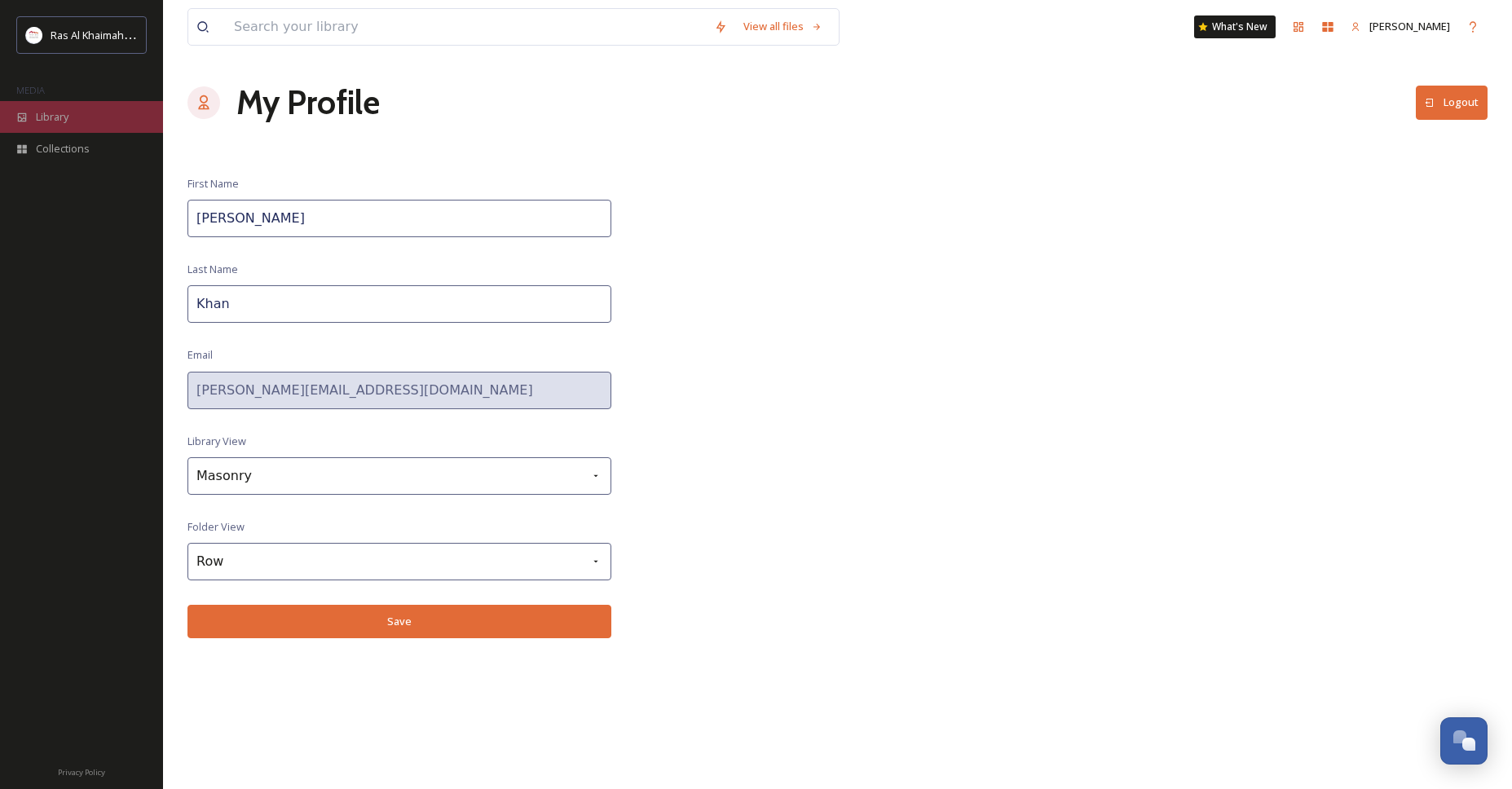
click at [53, 112] on span "Library" at bounding box center [52, 116] width 32 height 15
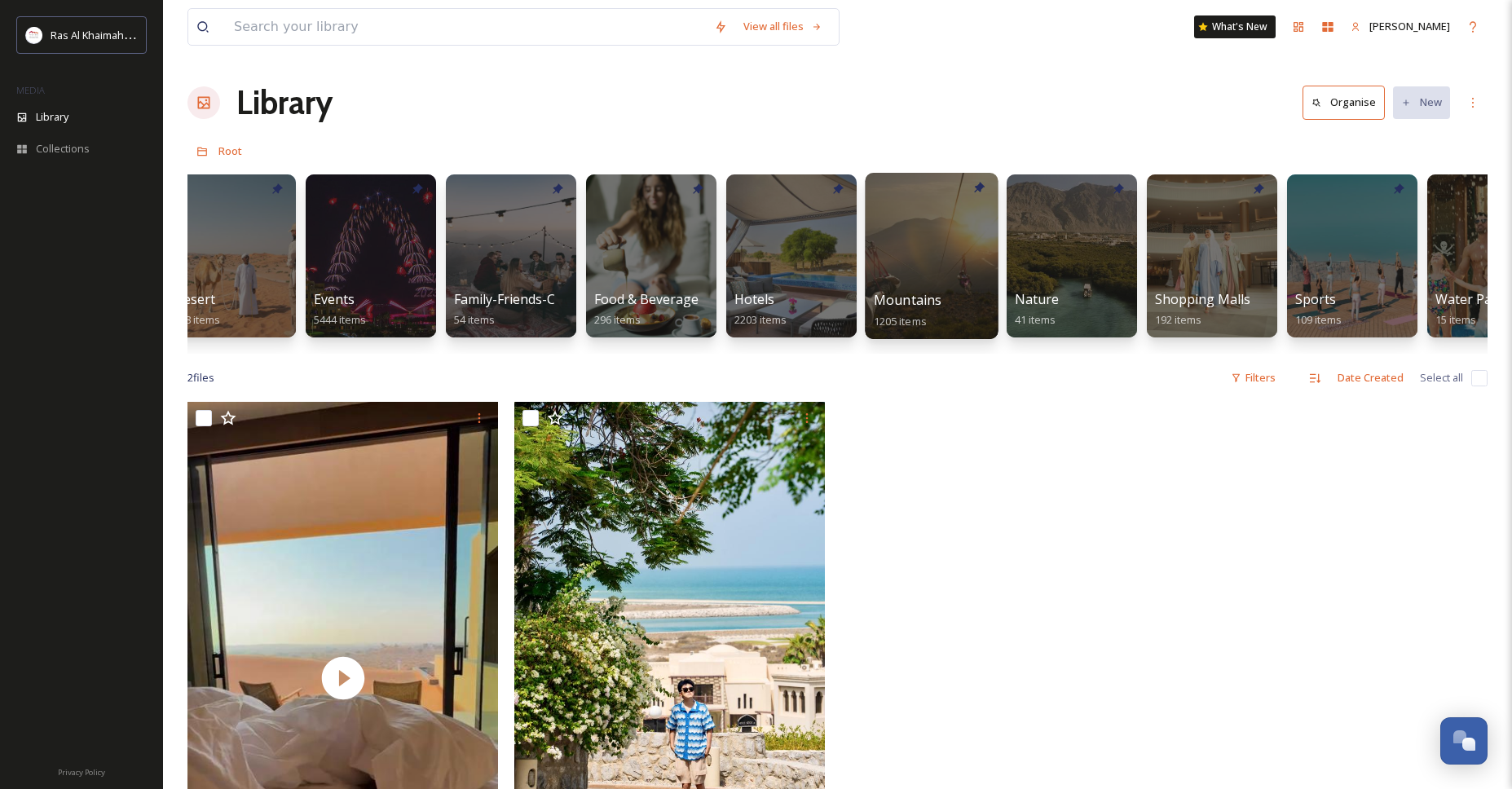
scroll to position [0, 449]
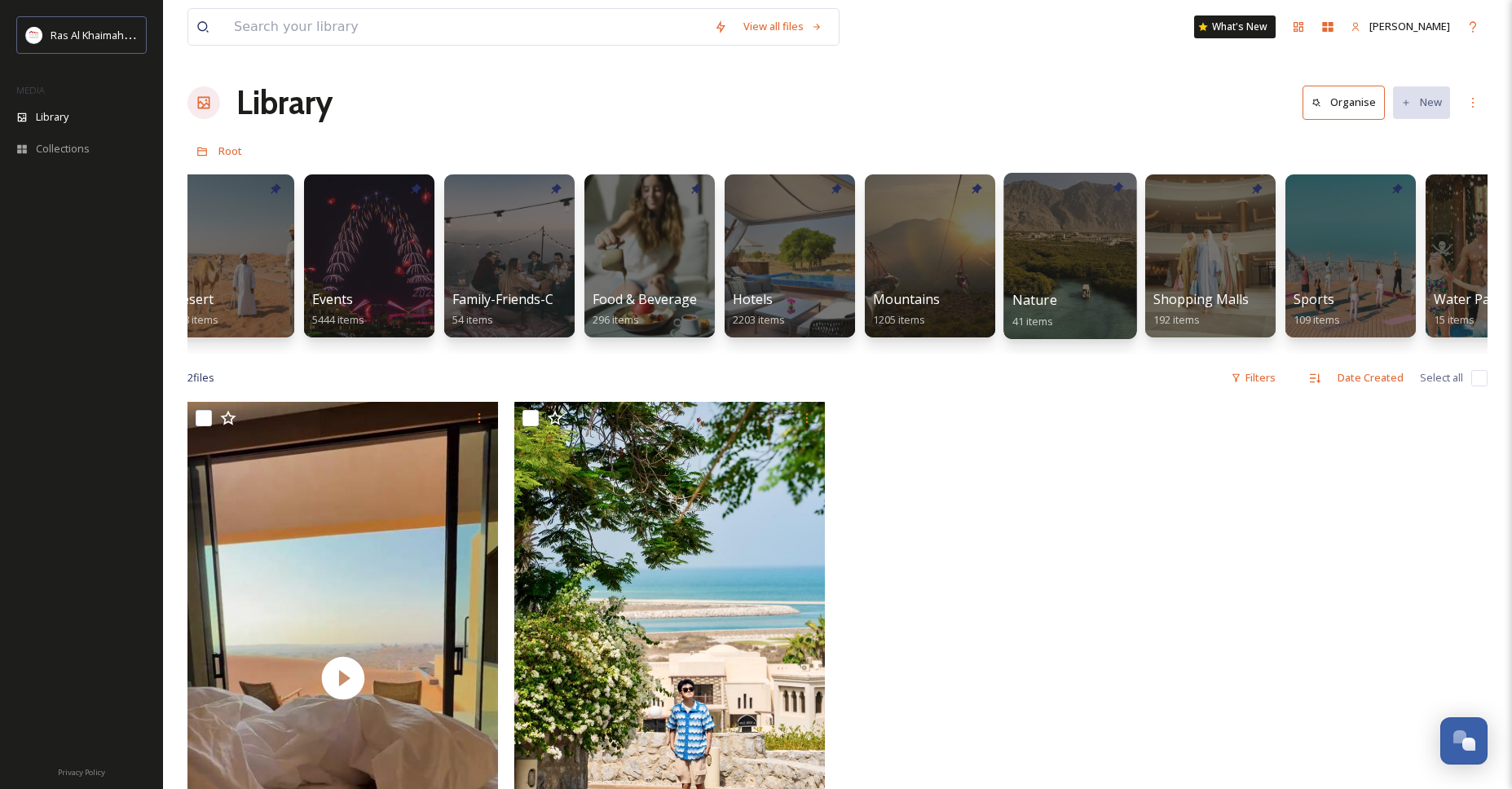
click at [1067, 258] on div at bounding box center [1070, 256] width 133 height 167
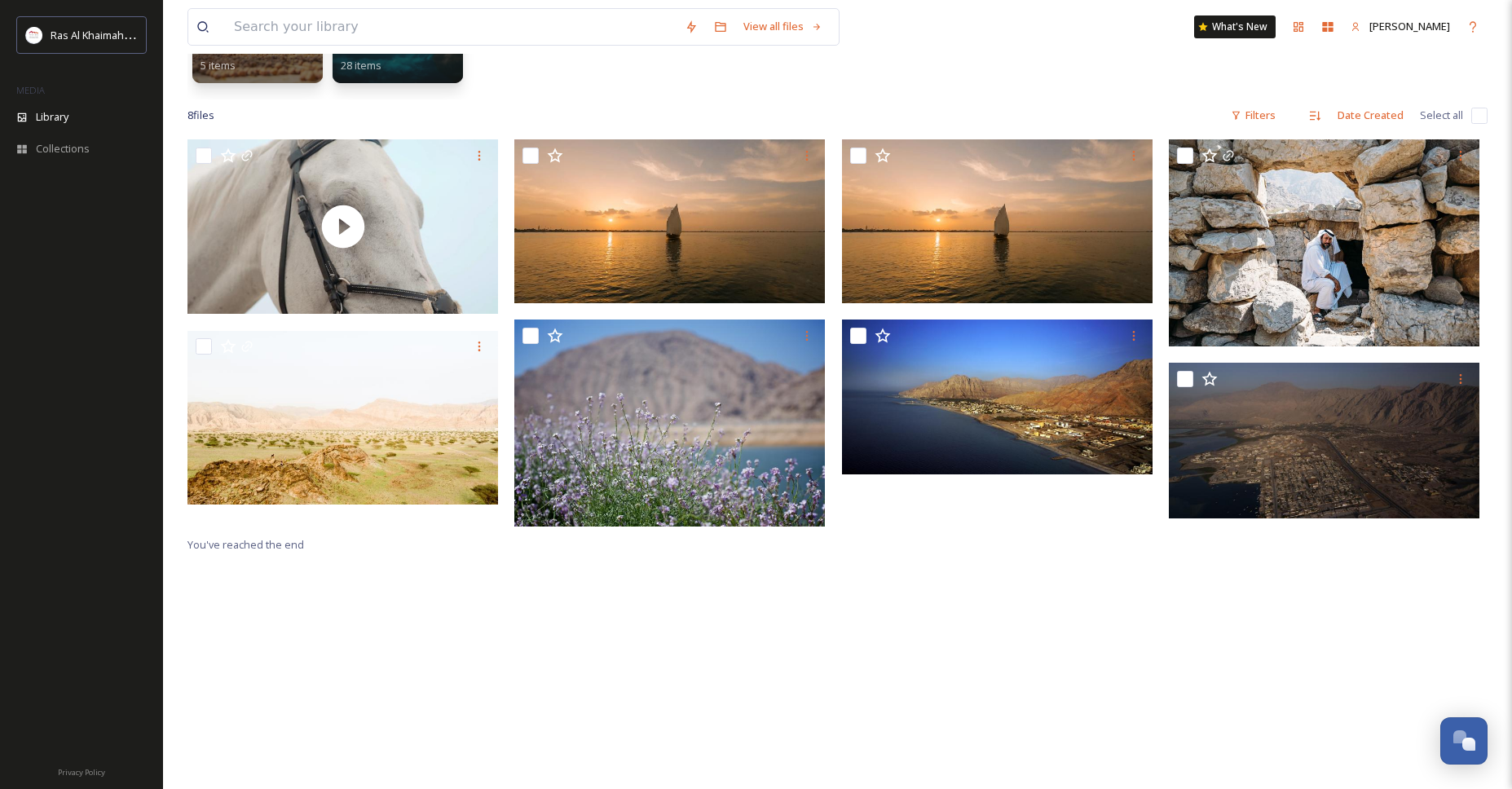
scroll to position [68, 0]
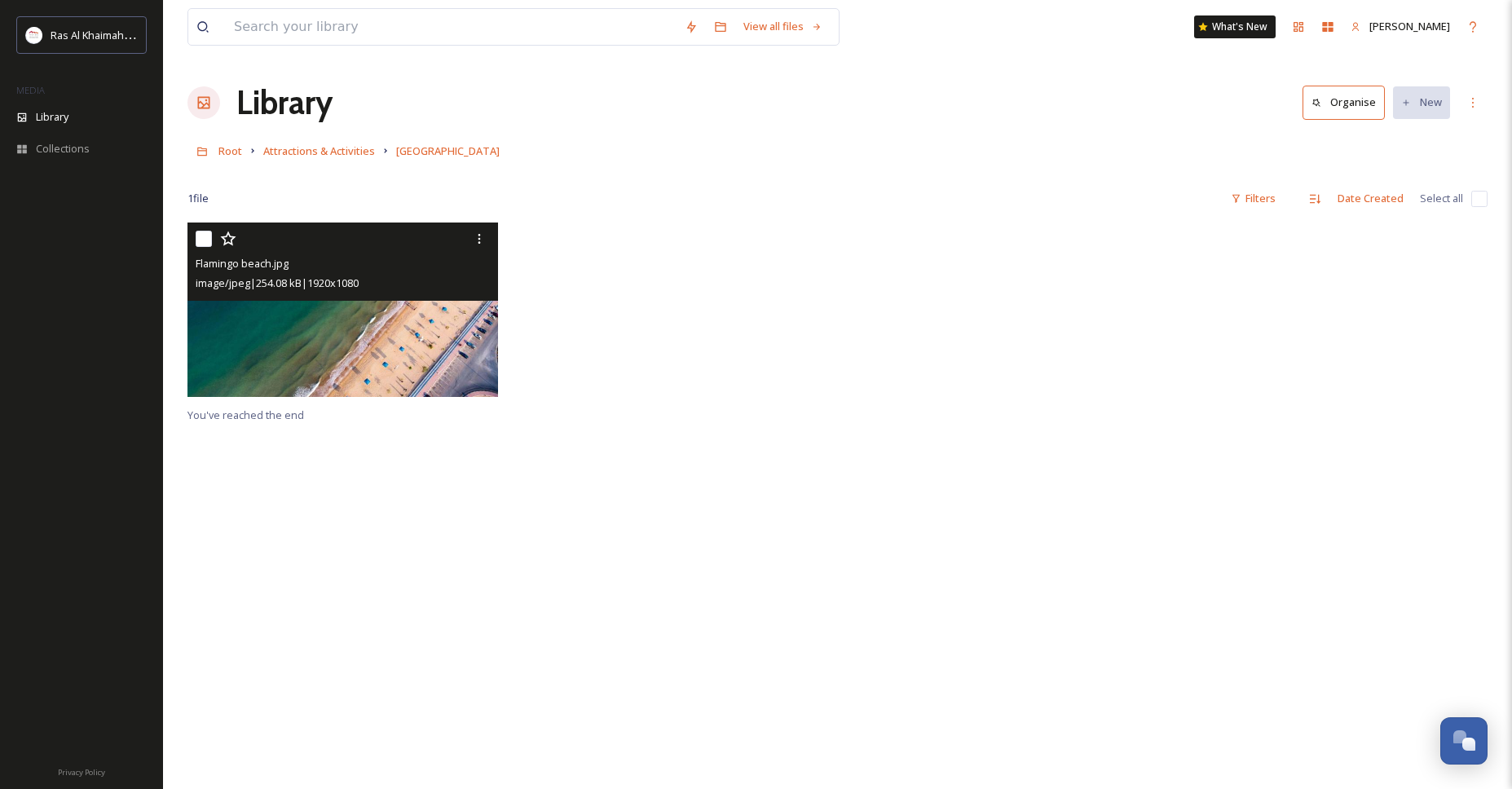
click at [360, 350] on img at bounding box center [342, 309] width 311 height 175
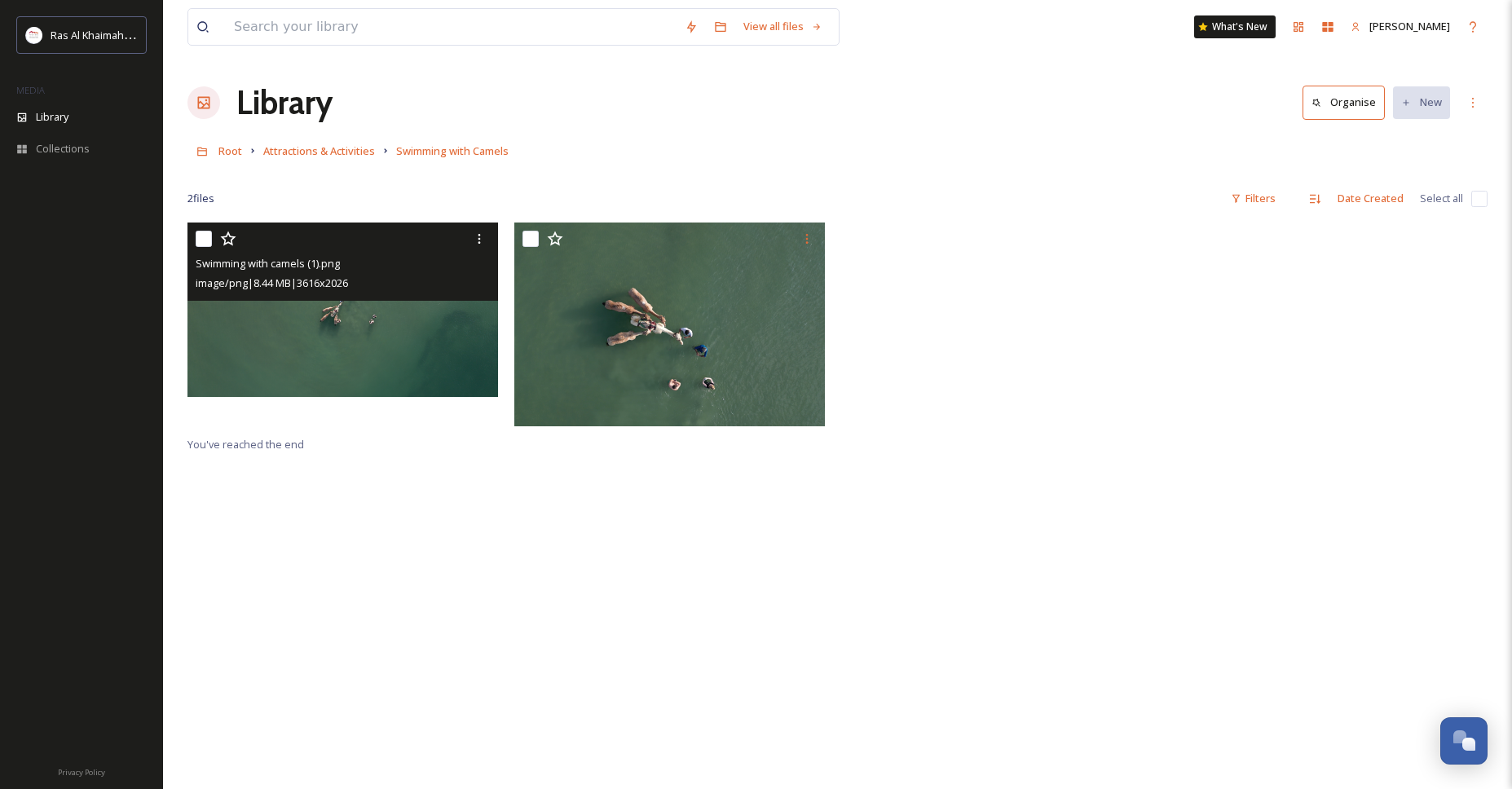
click at [382, 321] on img at bounding box center [342, 309] width 311 height 174
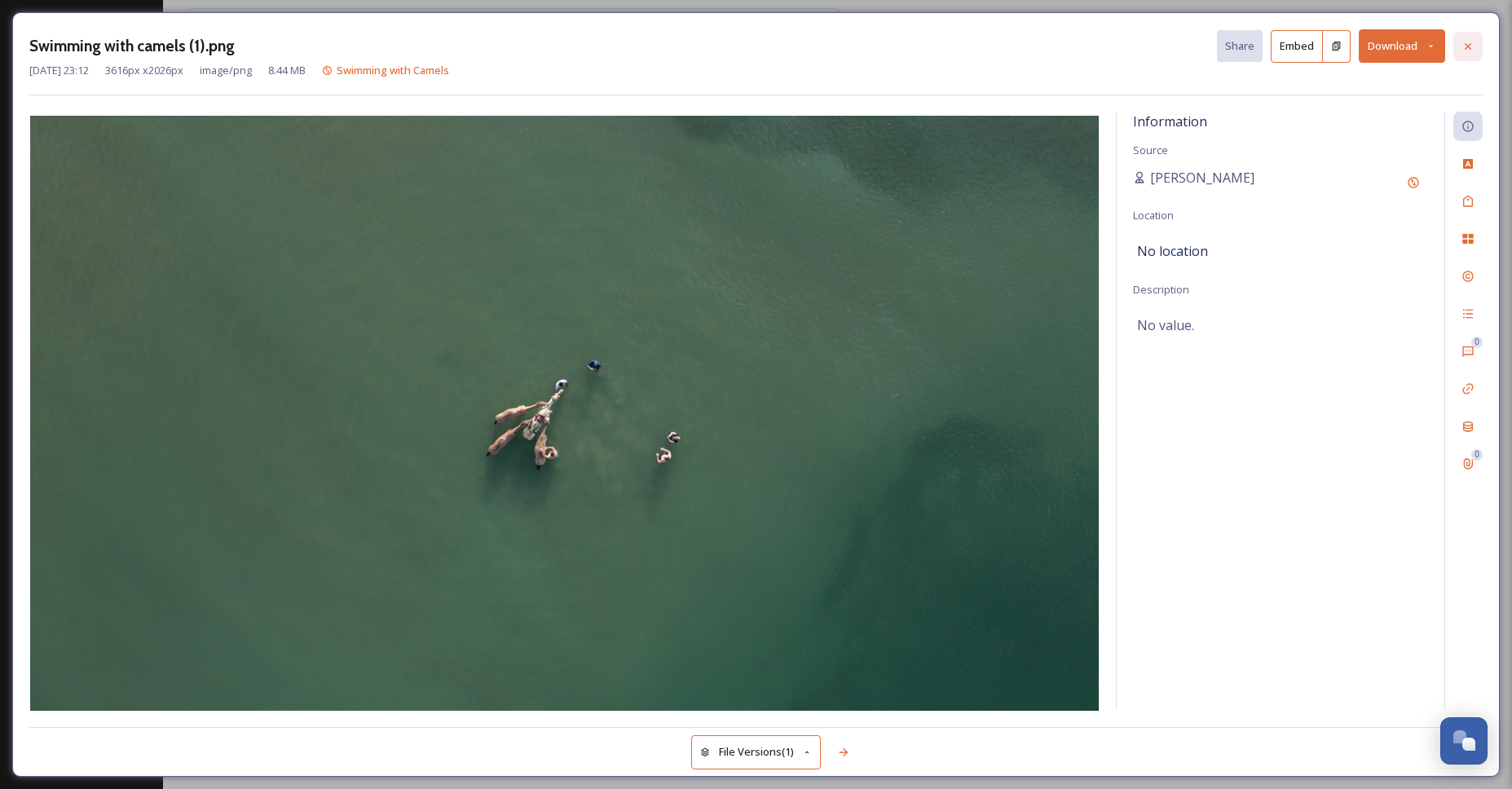
click at [1462, 45] on icon at bounding box center [1468, 47] width 13 height 13
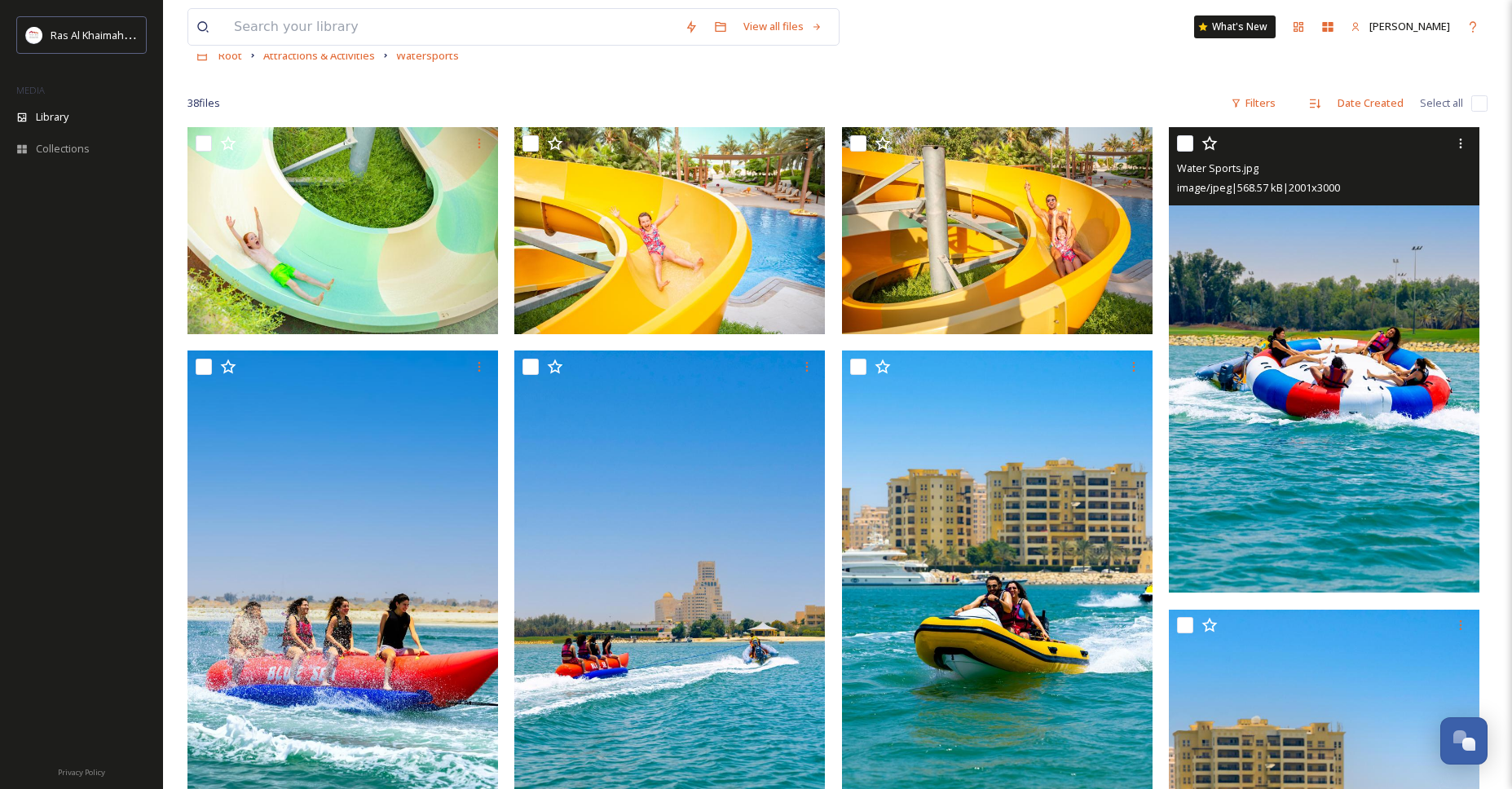
scroll to position [85, 0]
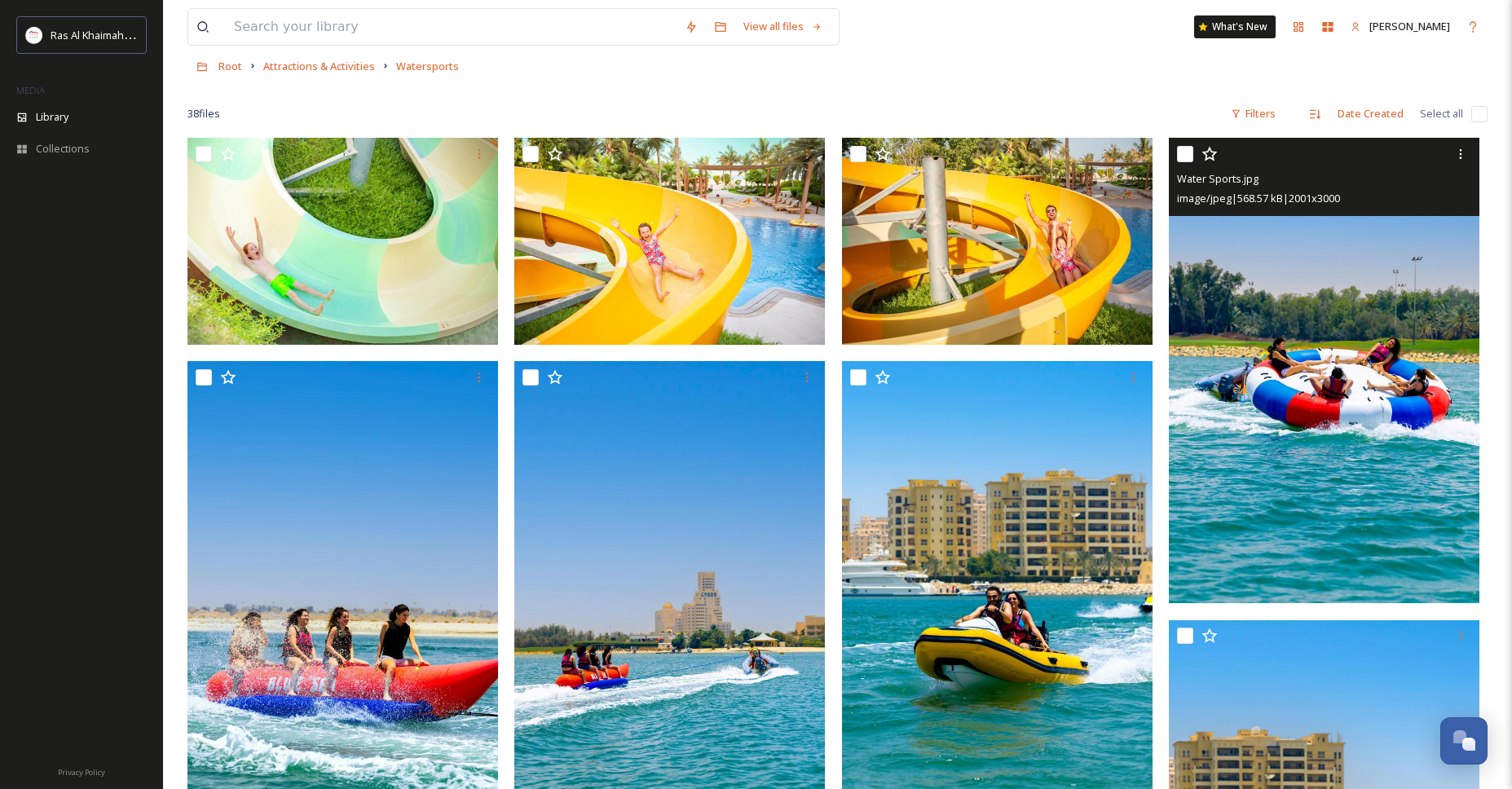
click at [1362, 375] on img at bounding box center [1324, 371] width 311 height 466
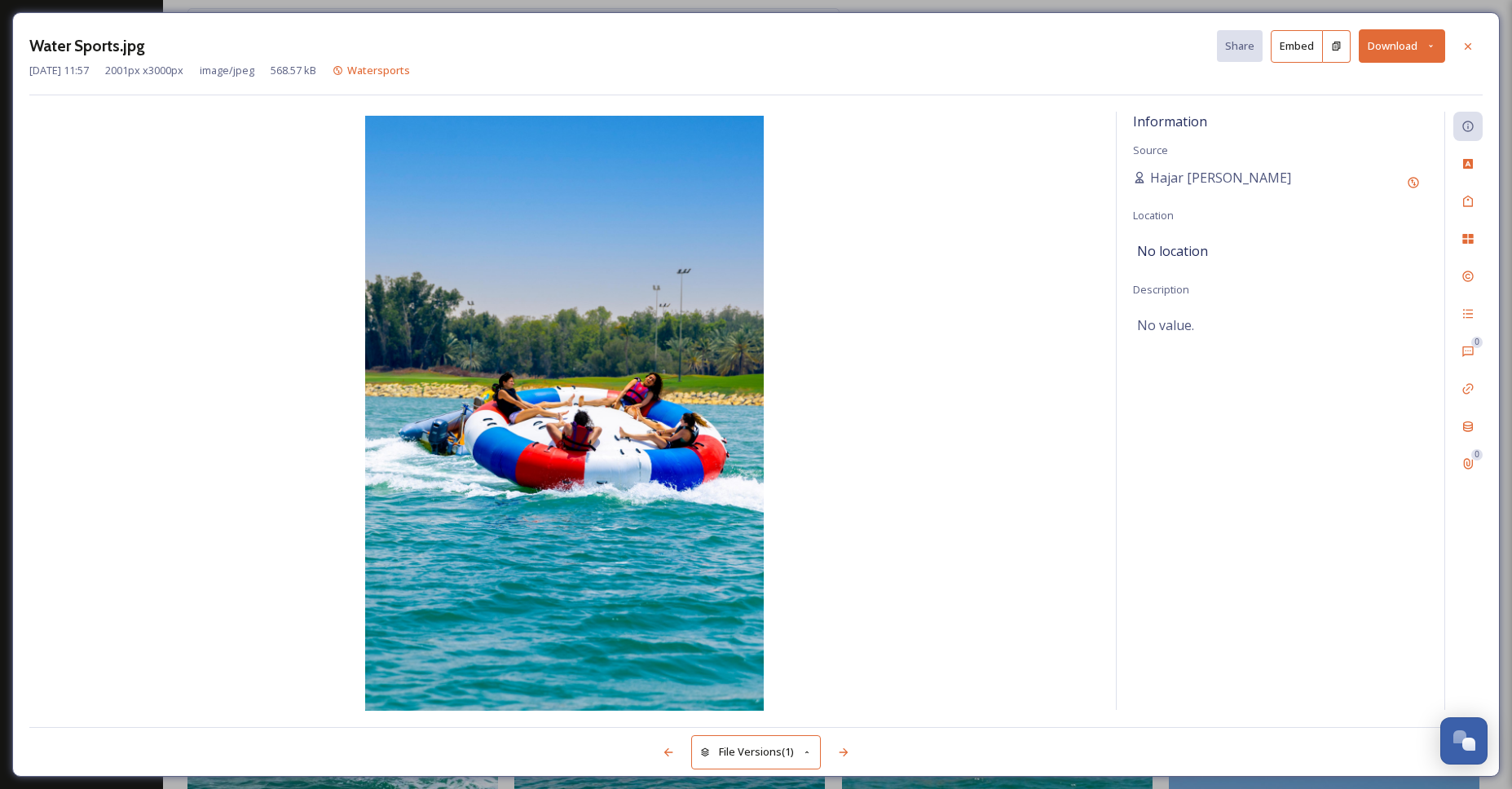
click at [1439, 51] on button "Download" at bounding box center [1402, 46] width 86 height 33
click at [1371, 86] on span "Download Original (2001 x 3000)" at bounding box center [1359, 83] width 154 height 15
click at [1474, 46] on div at bounding box center [1467, 46] width 30 height 30
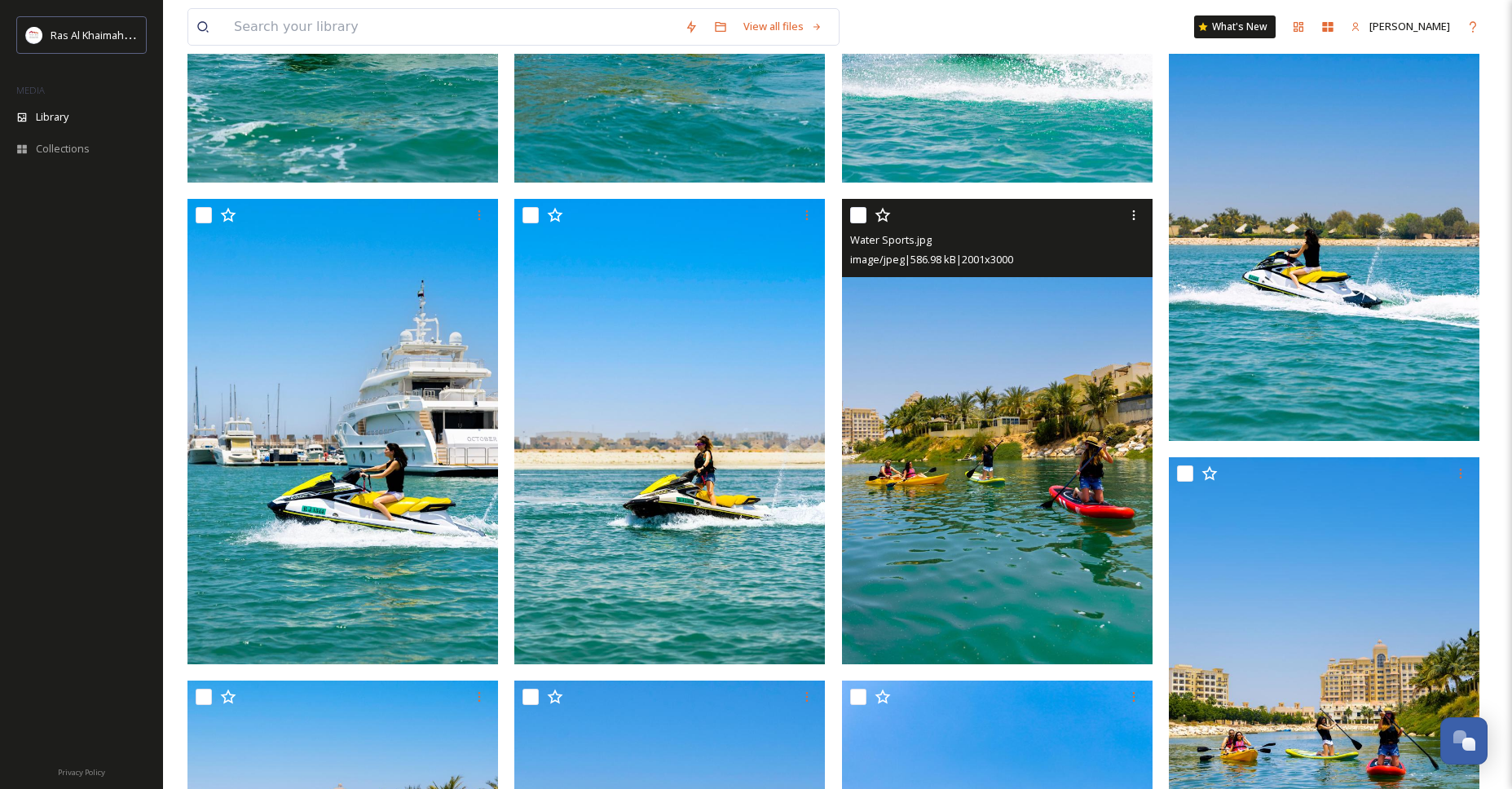
scroll to position [1517, 0]
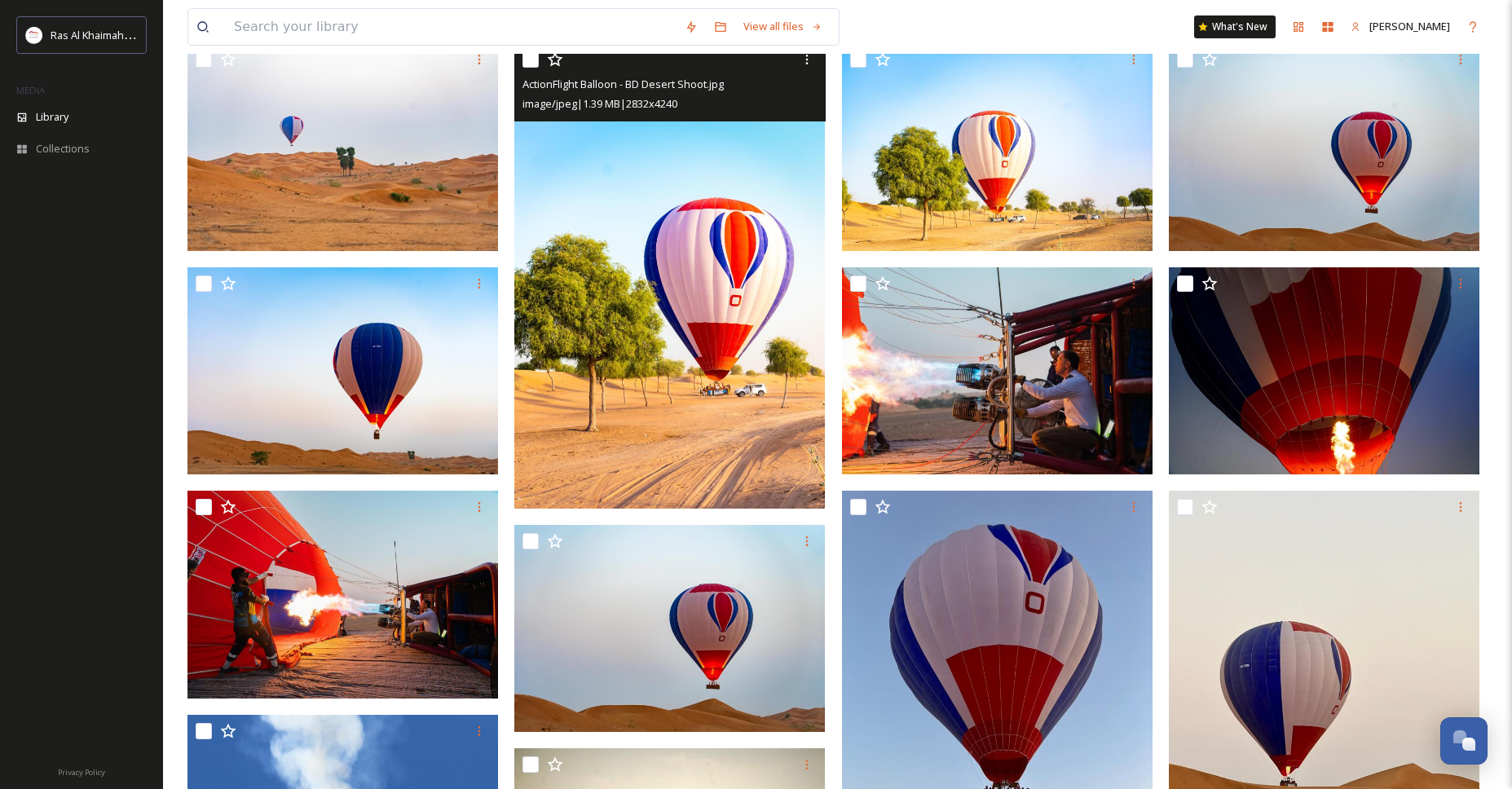
scroll to position [157, 0]
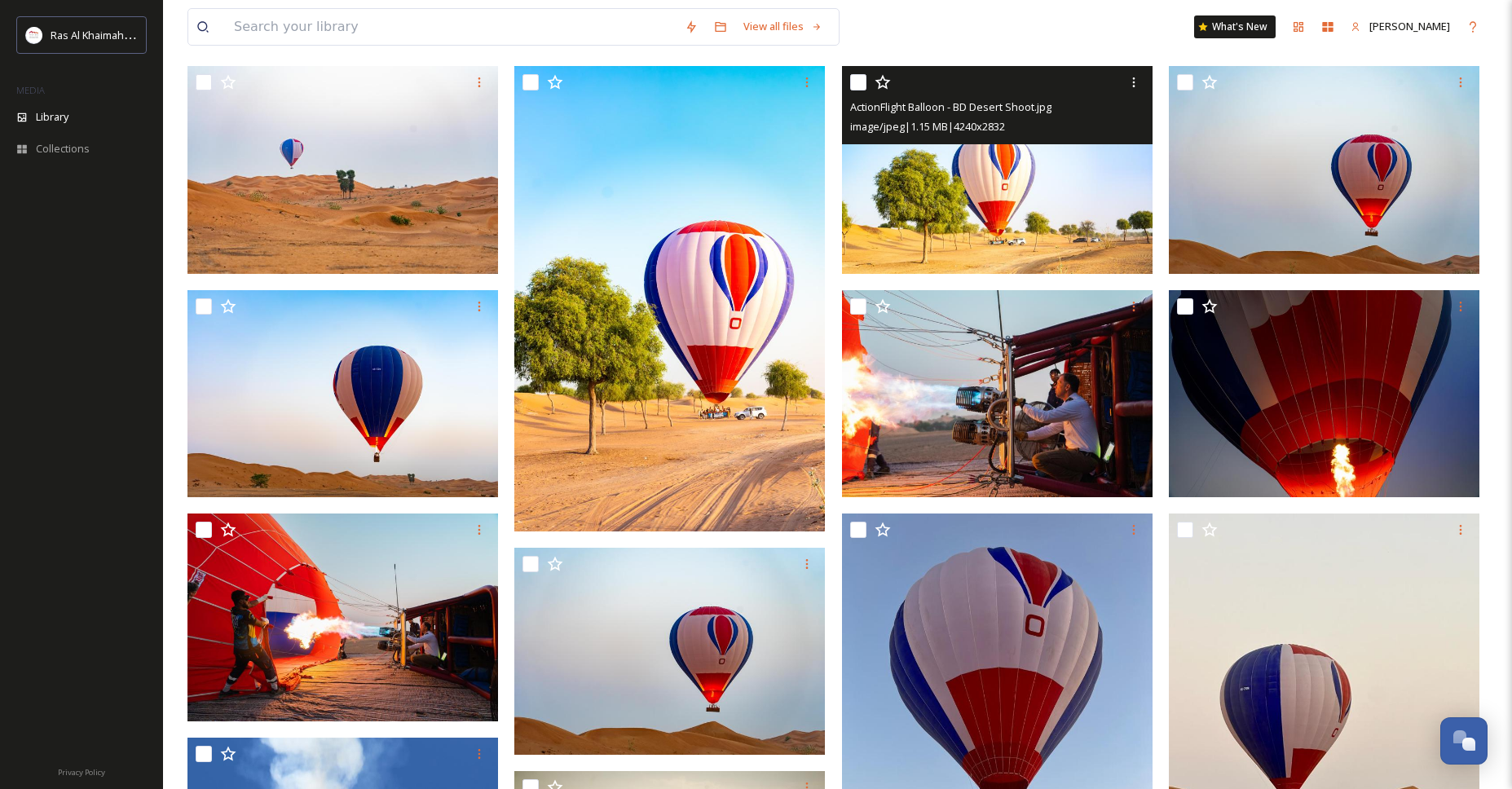
click at [1008, 205] on img at bounding box center [997, 170] width 311 height 208
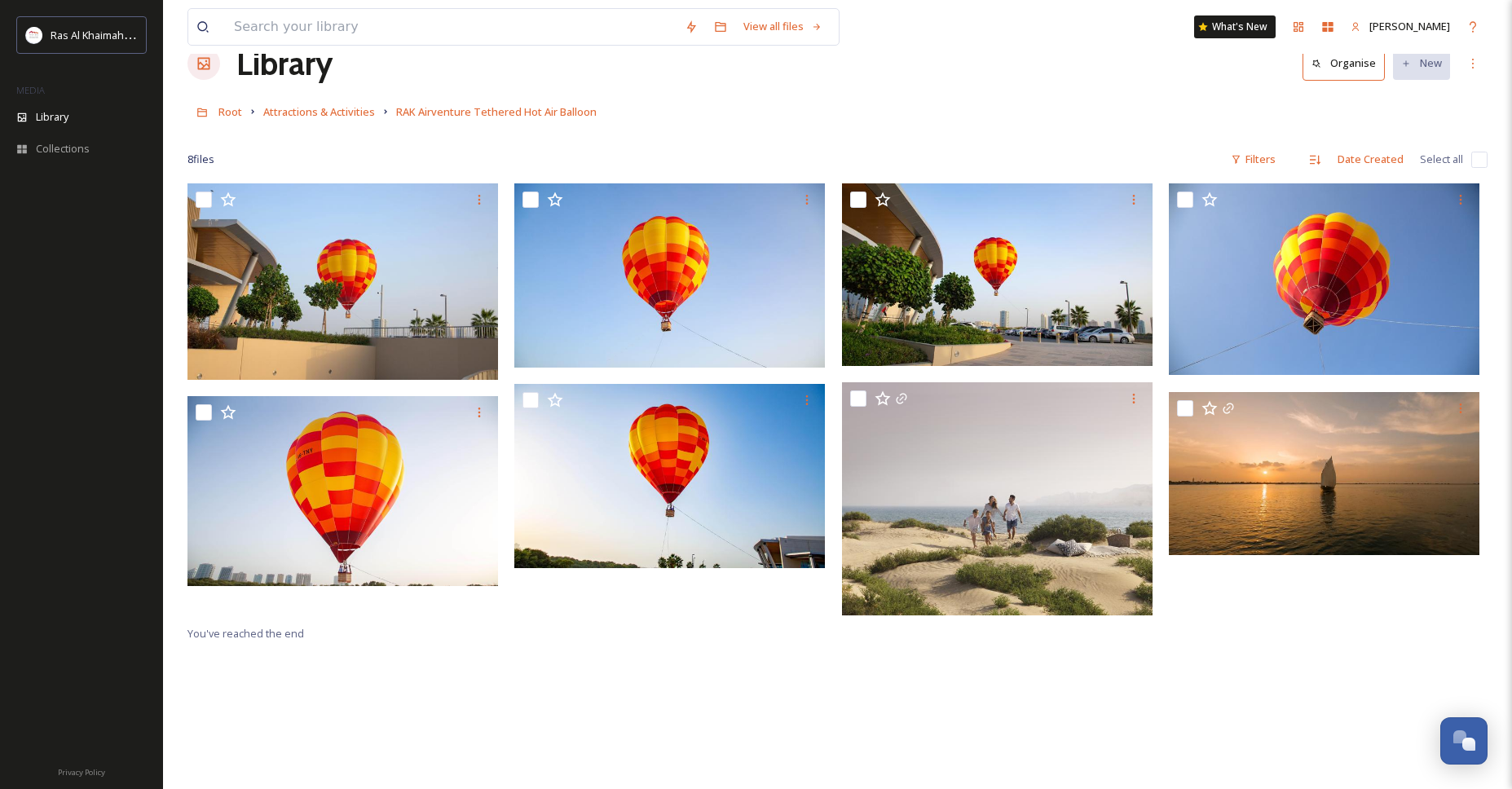
scroll to position [37, 0]
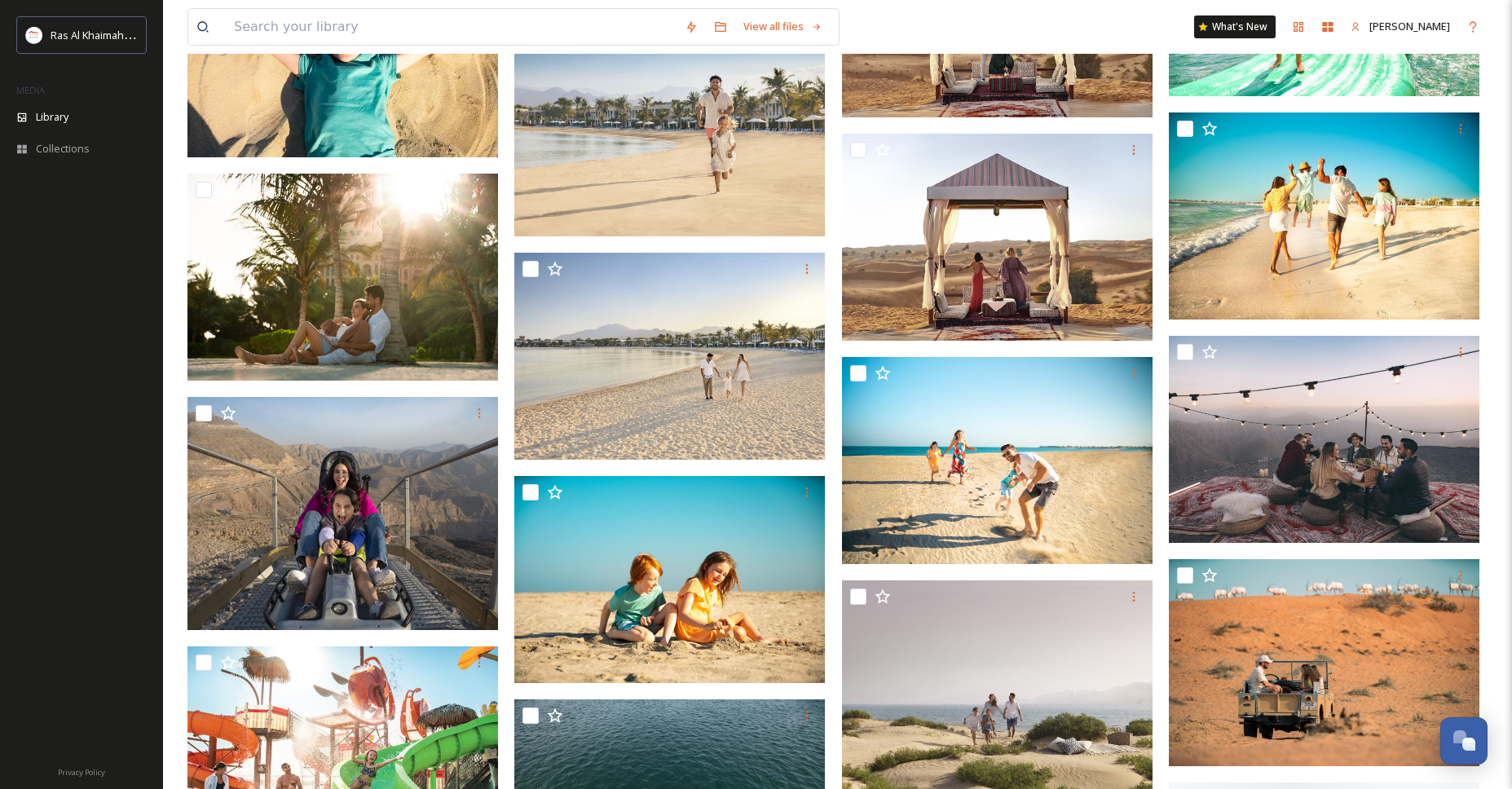
scroll to position [2353, 0]
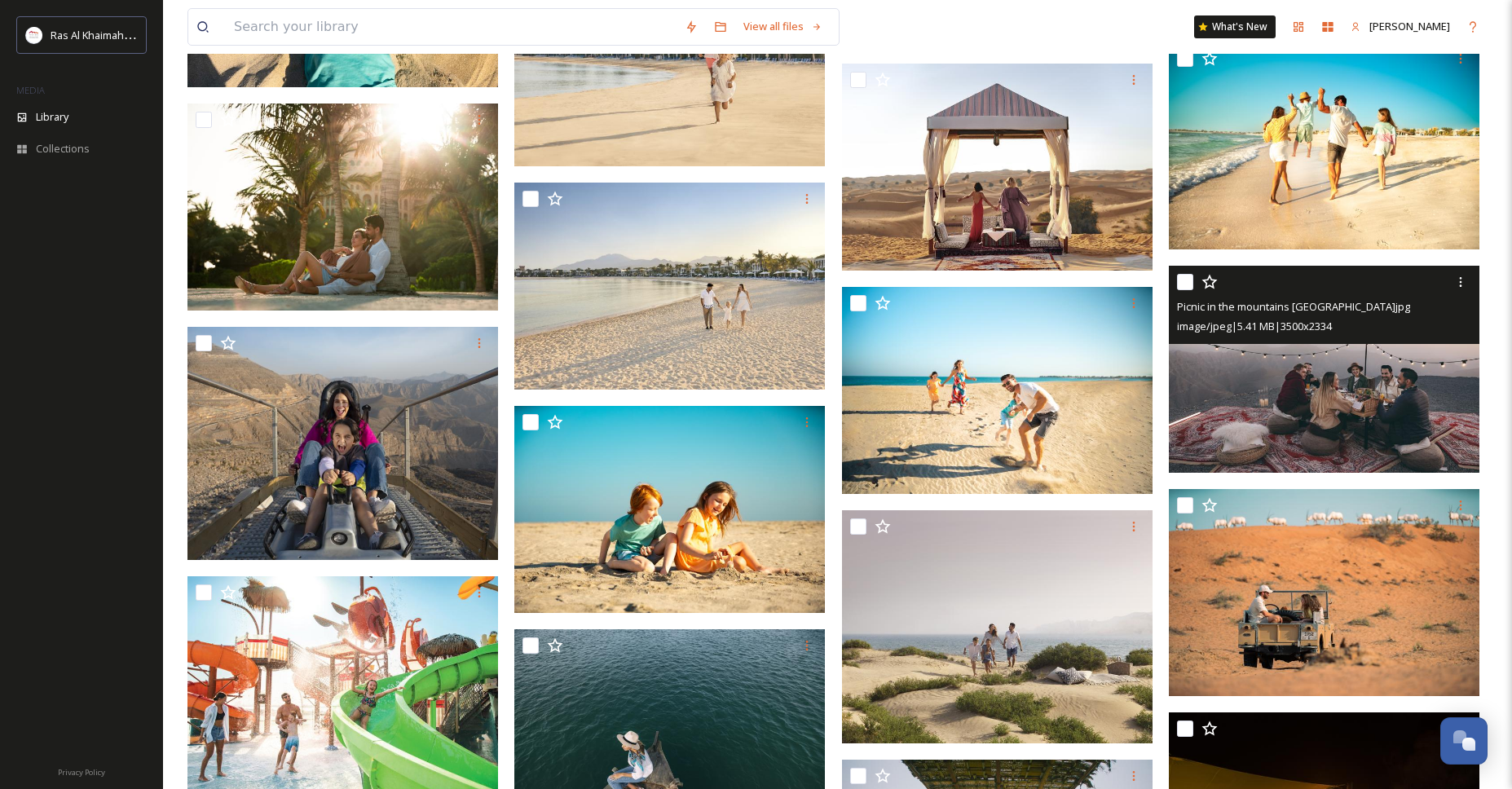
click at [1267, 396] on img at bounding box center [1324, 369] width 311 height 207
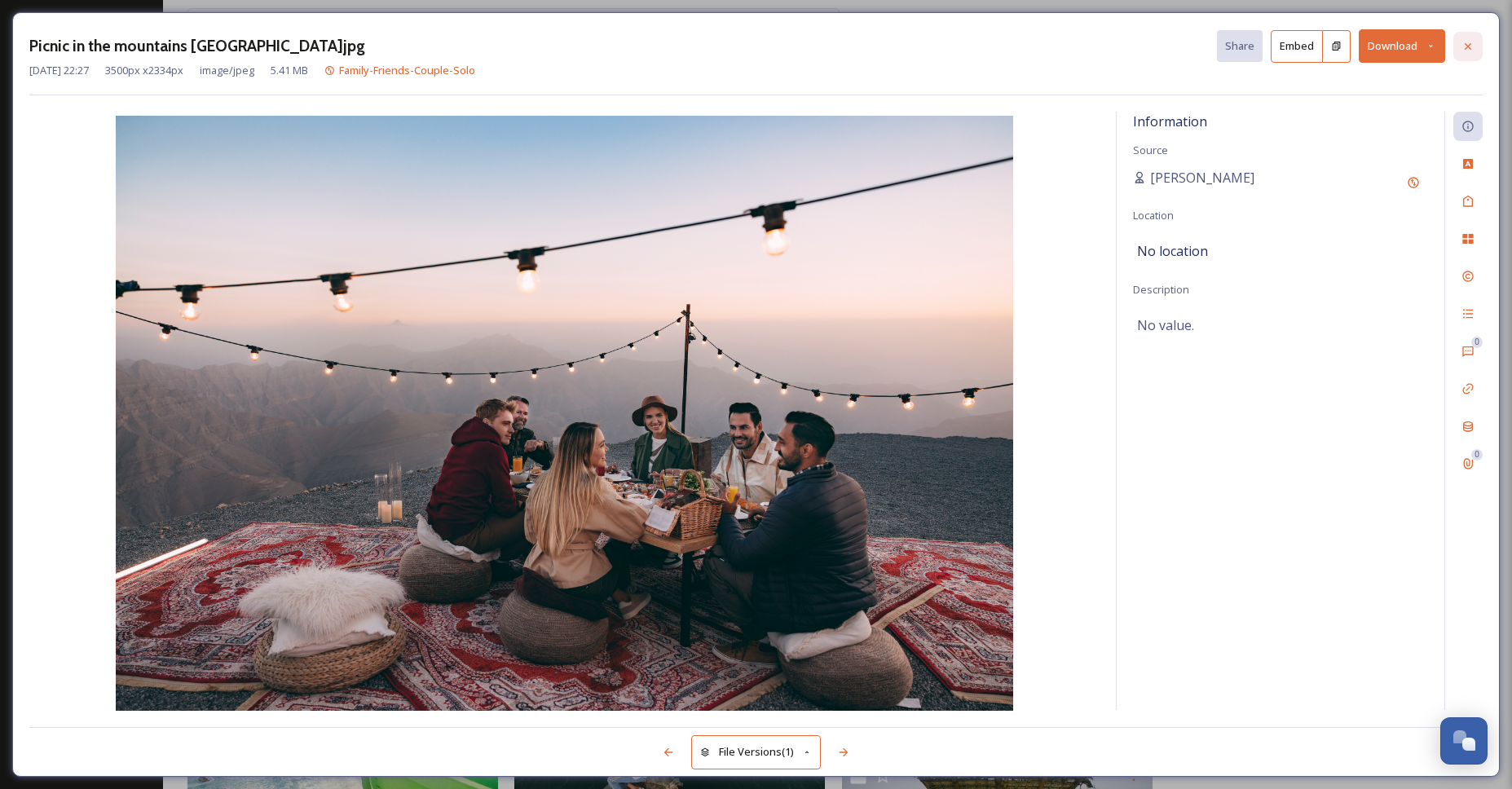
click at [1465, 50] on icon at bounding box center [1468, 47] width 13 height 13
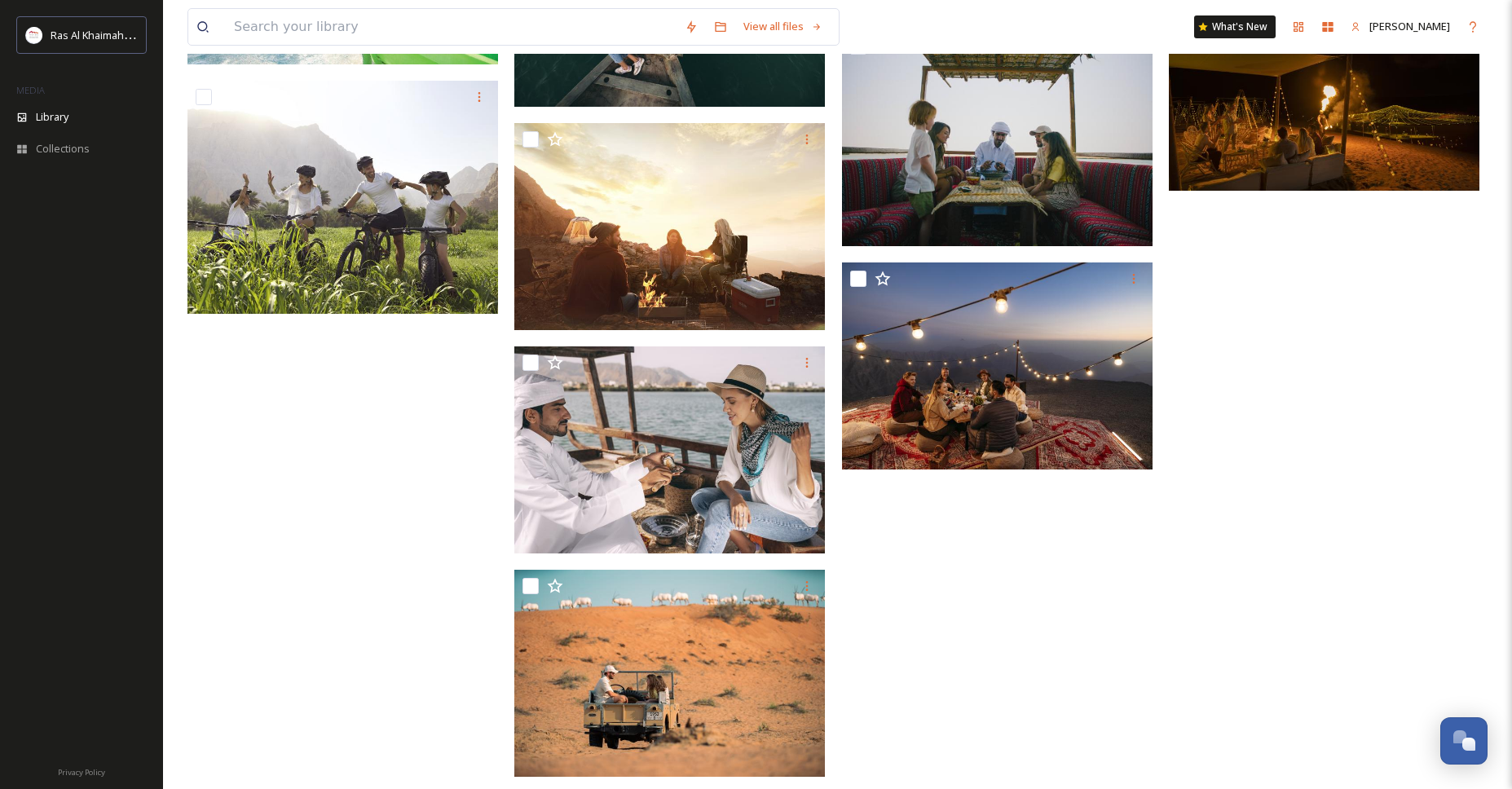
scroll to position [3098, 0]
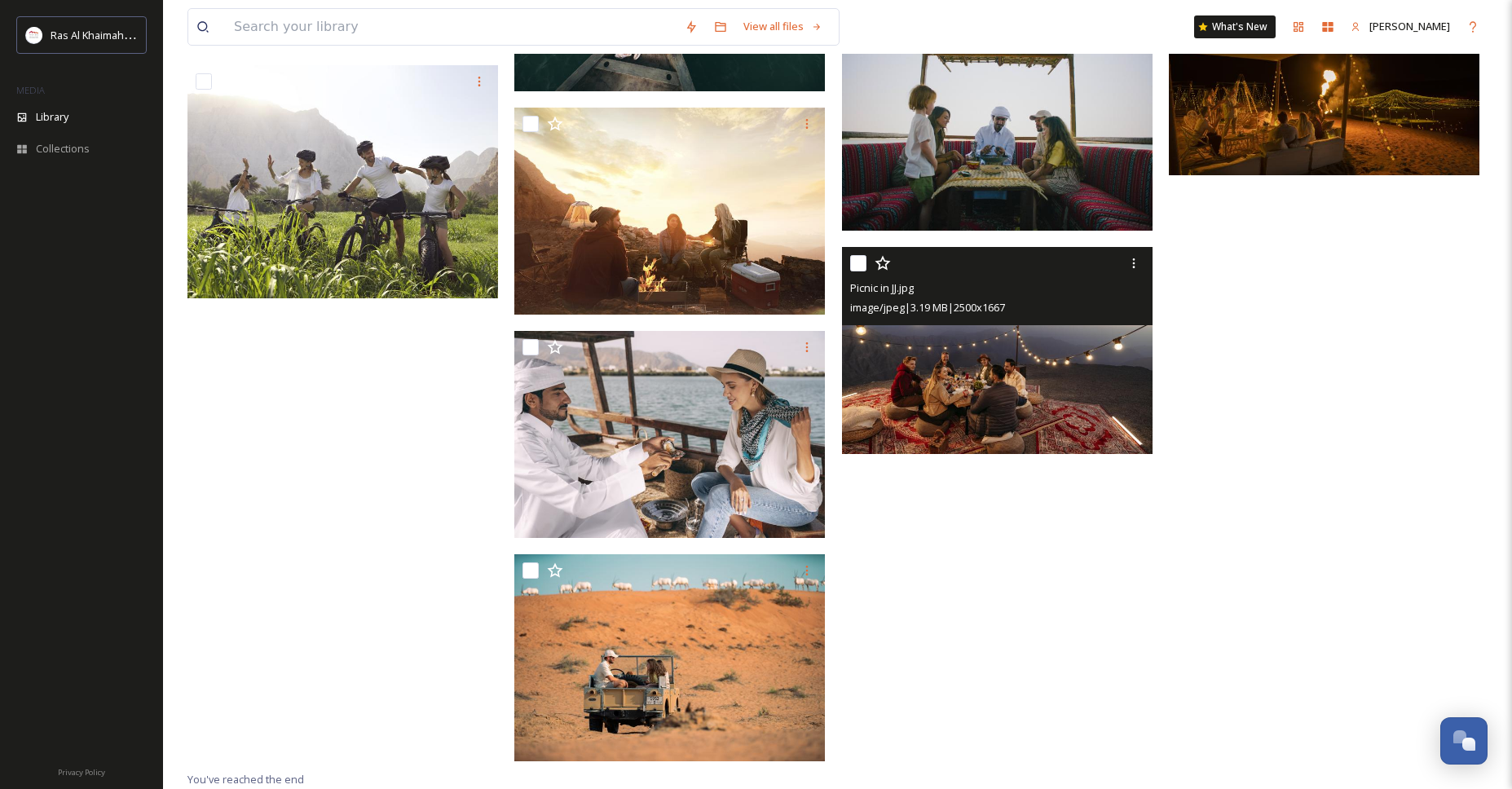
click at [944, 345] on img at bounding box center [997, 350] width 311 height 207
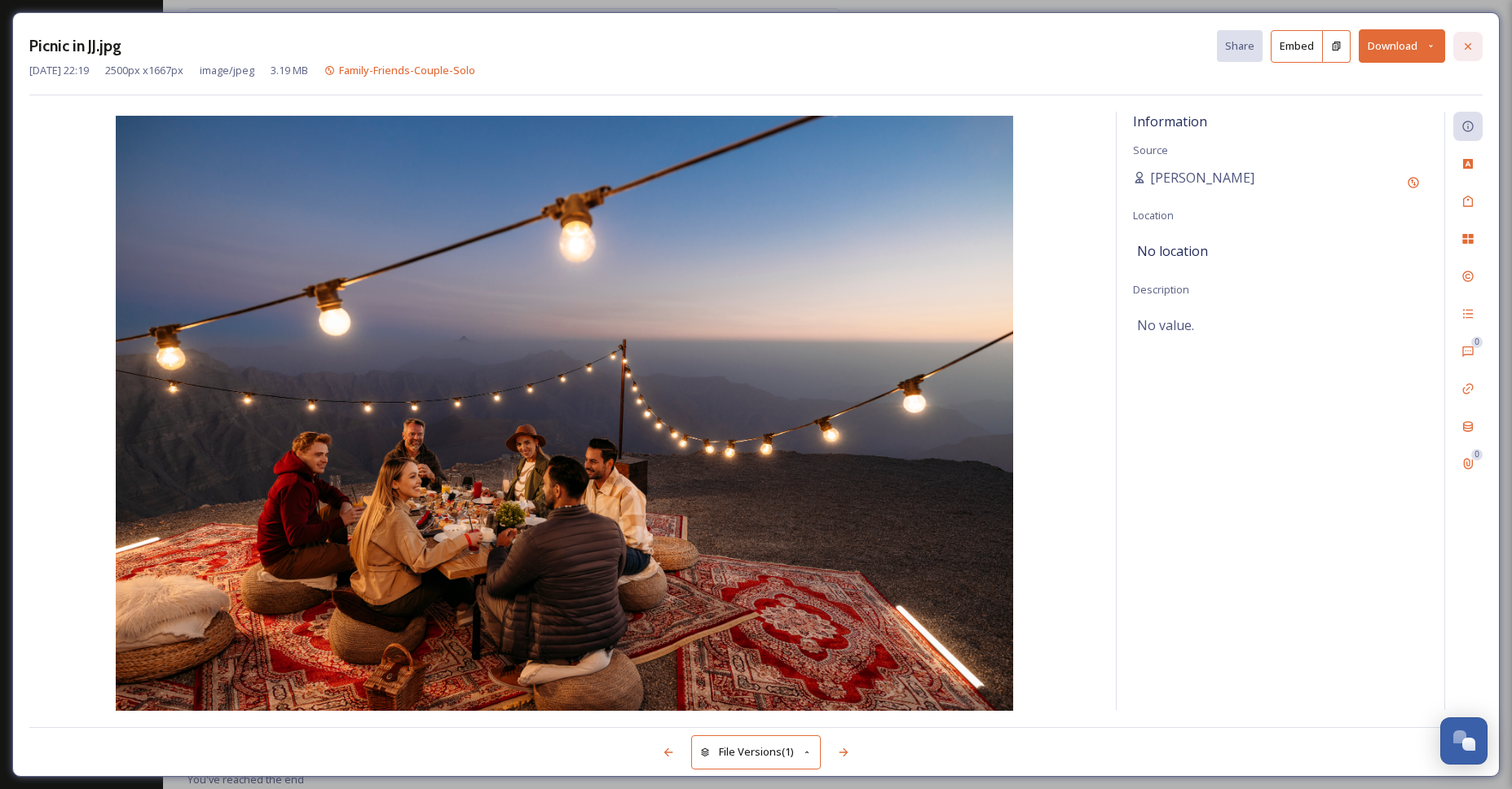
click at [1475, 51] on div at bounding box center [1467, 46] width 30 height 30
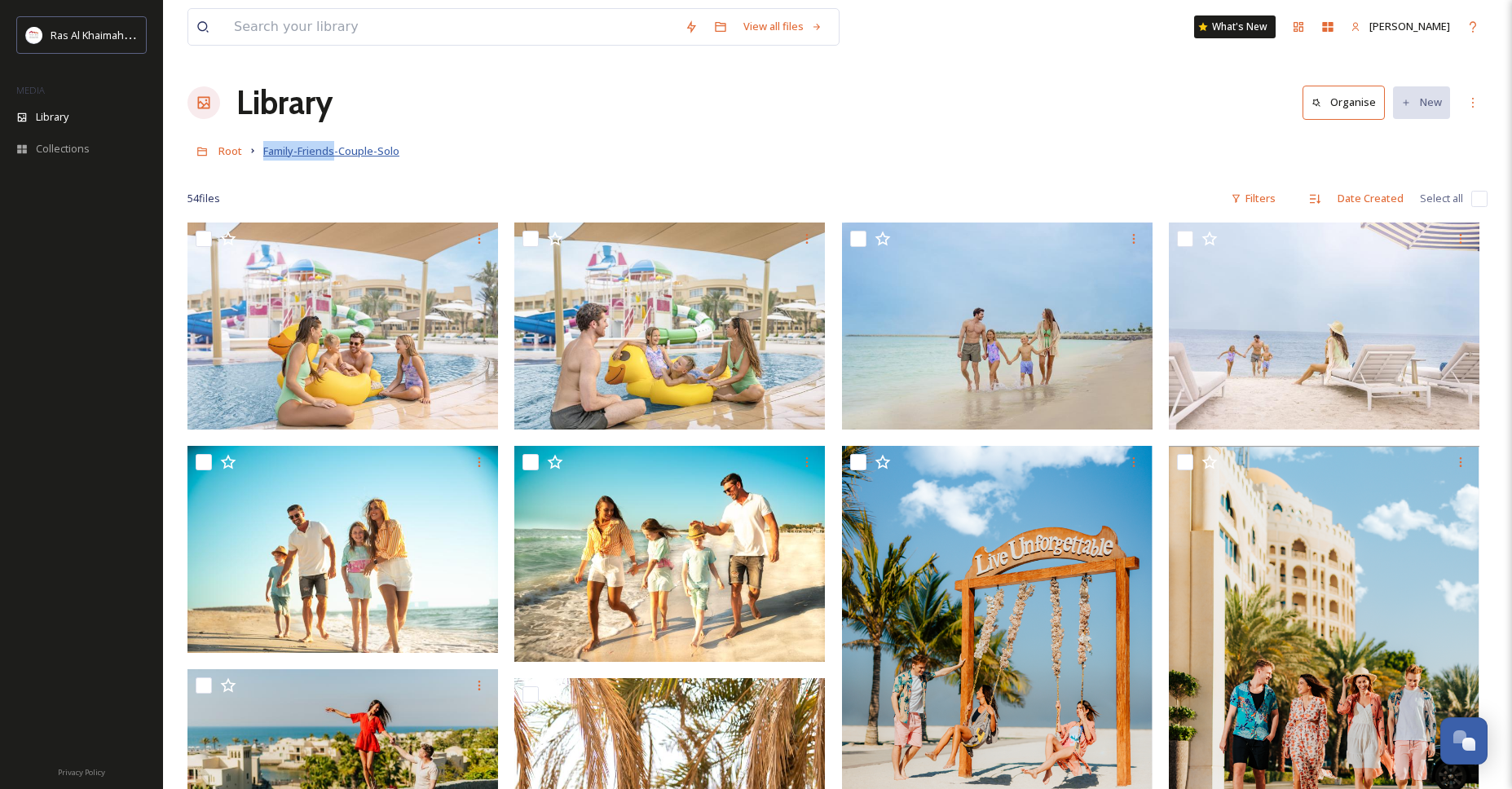
drag, startPoint x: 259, startPoint y: 156, endPoint x: 333, endPoint y: 152, distance: 74.1
click at [333, 152] on div "Root Family-Friends-Couple-Solo" at bounding box center [837, 150] width 1300 height 31
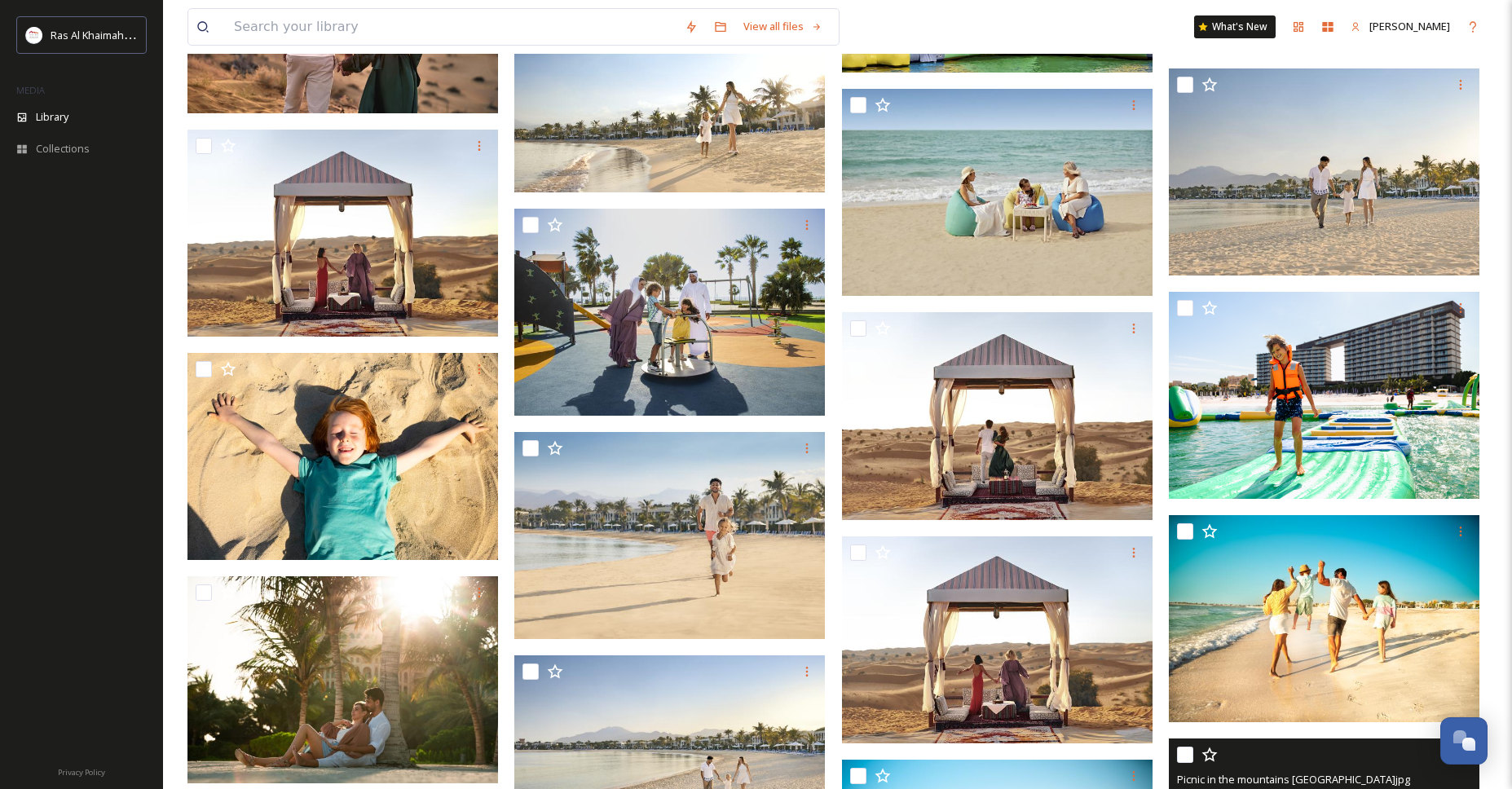
scroll to position [1884, 0]
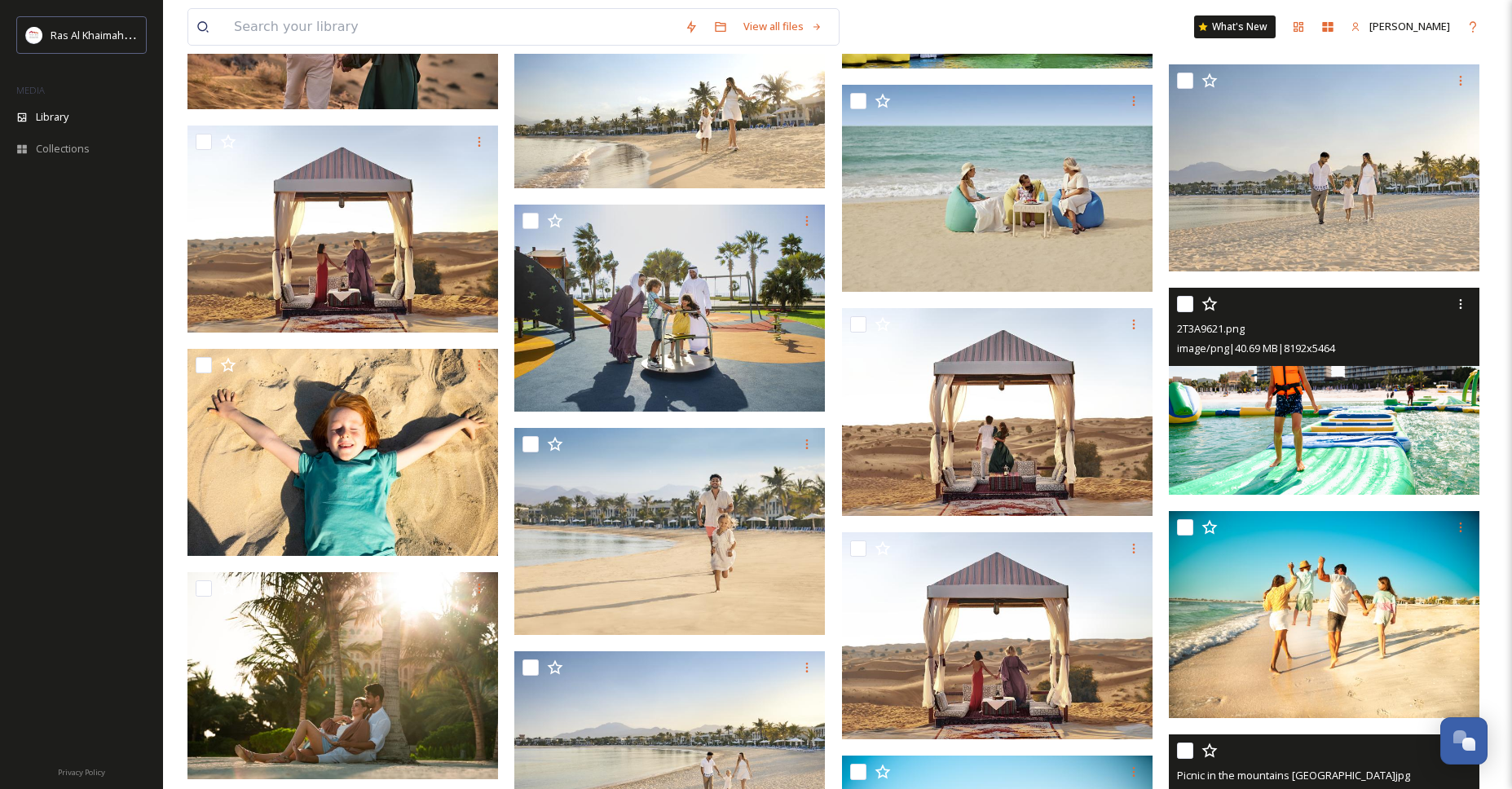
click at [1262, 401] on img at bounding box center [1324, 390] width 311 height 207
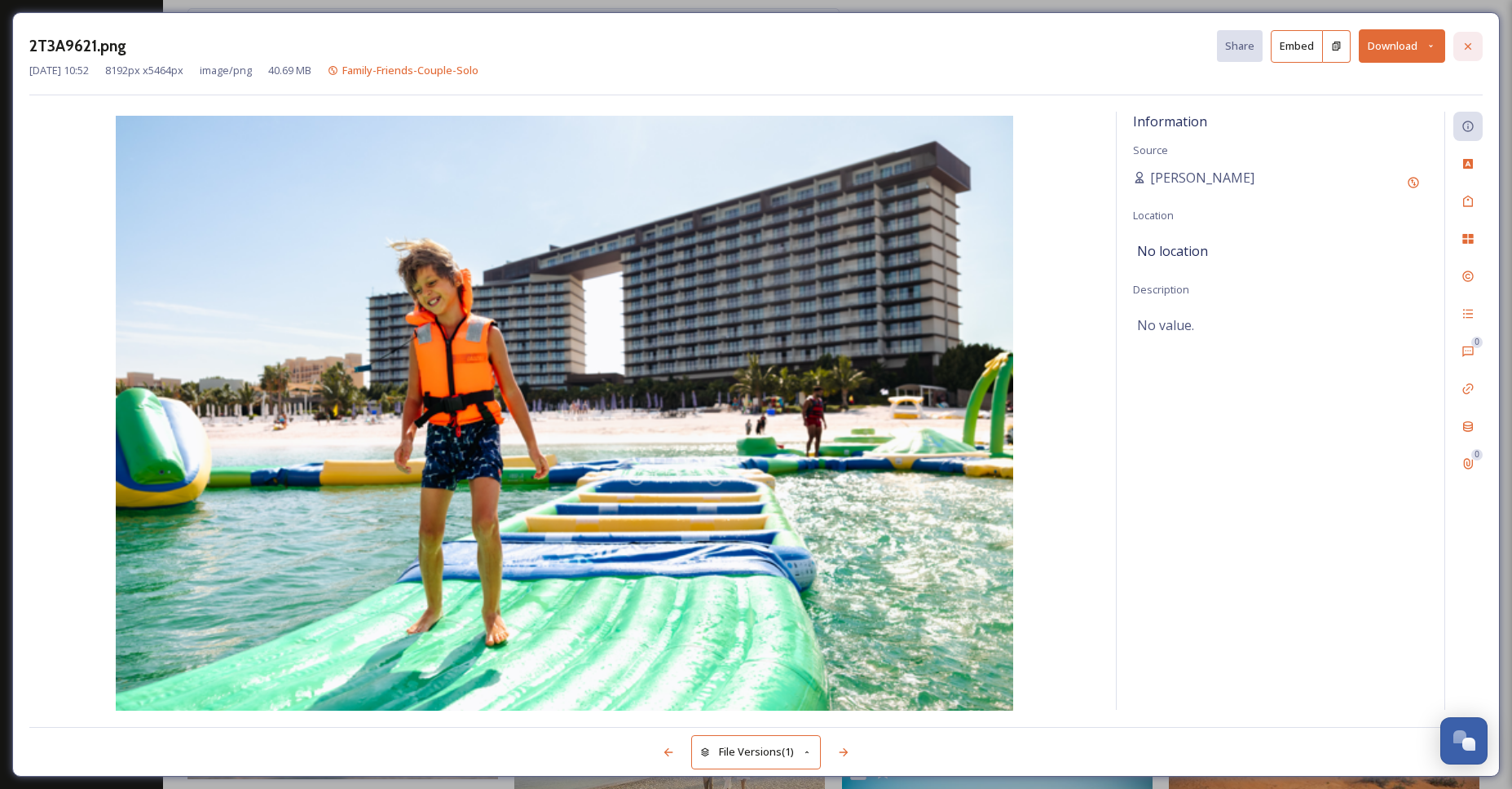
click at [1473, 41] on icon at bounding box center [1468, 47] width 13 height 13
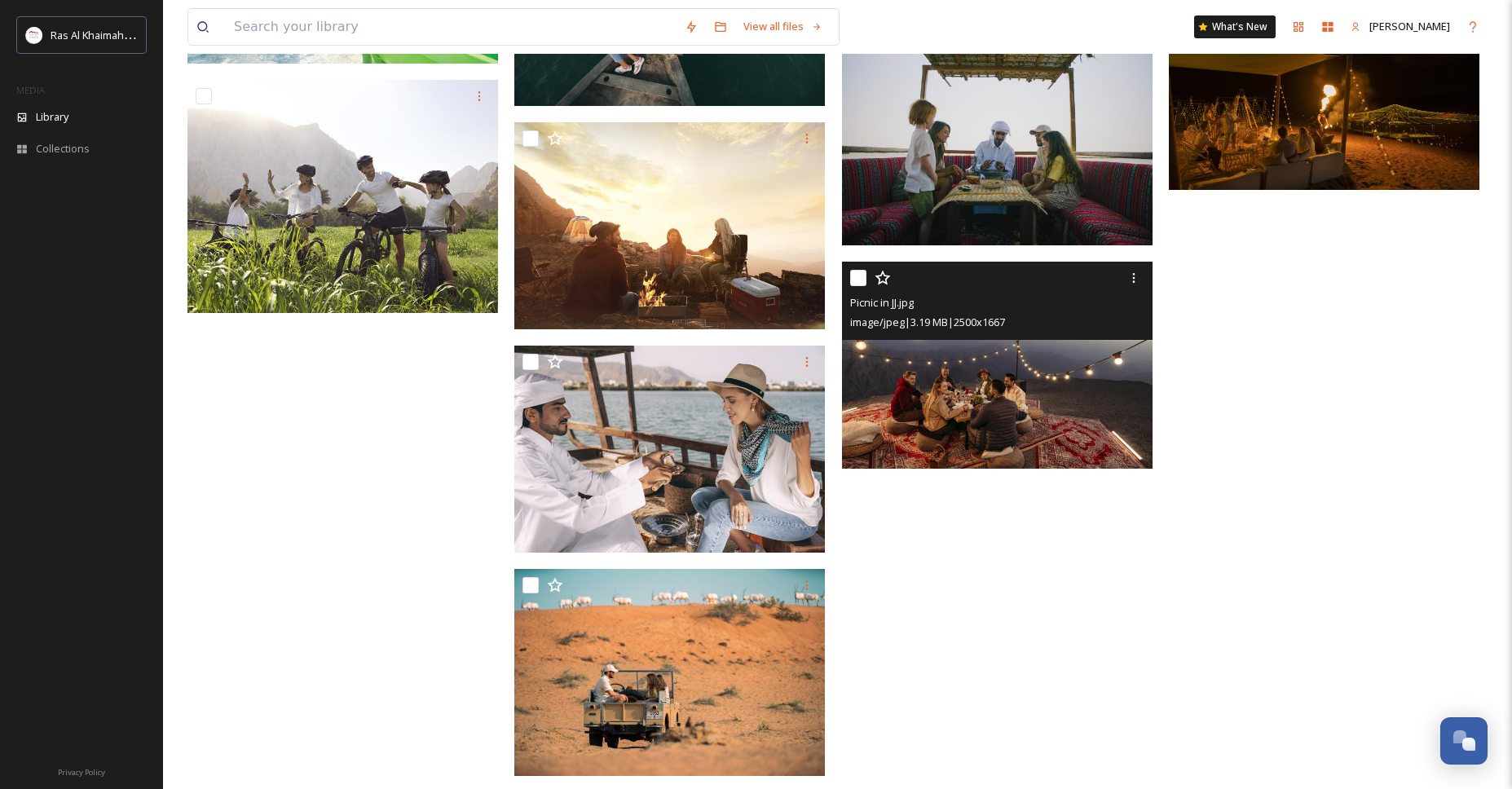
scroll to position [2774, 0]
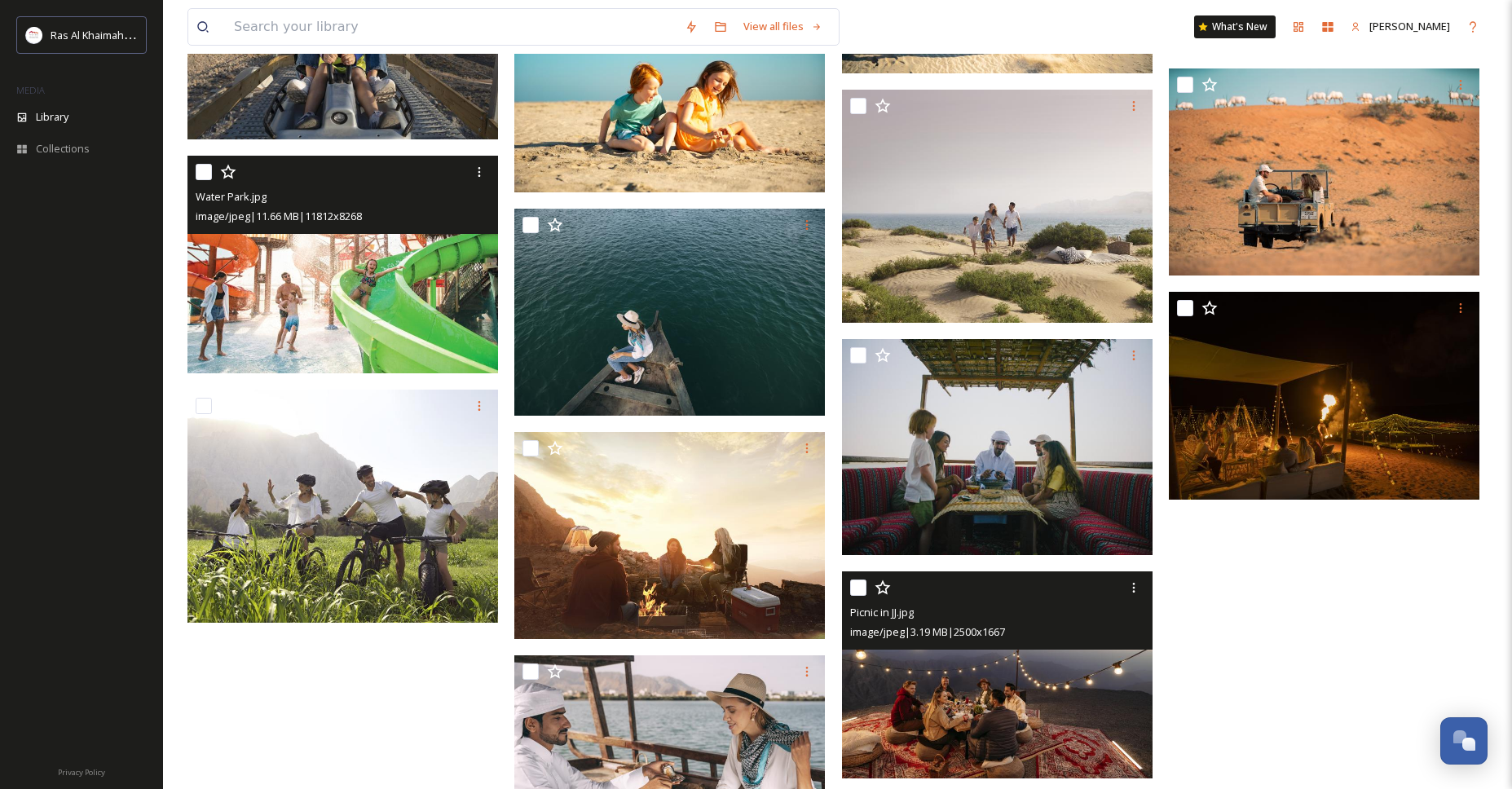
click at [317, 253] on img at bounding box center [342, 264] width 311 height 218
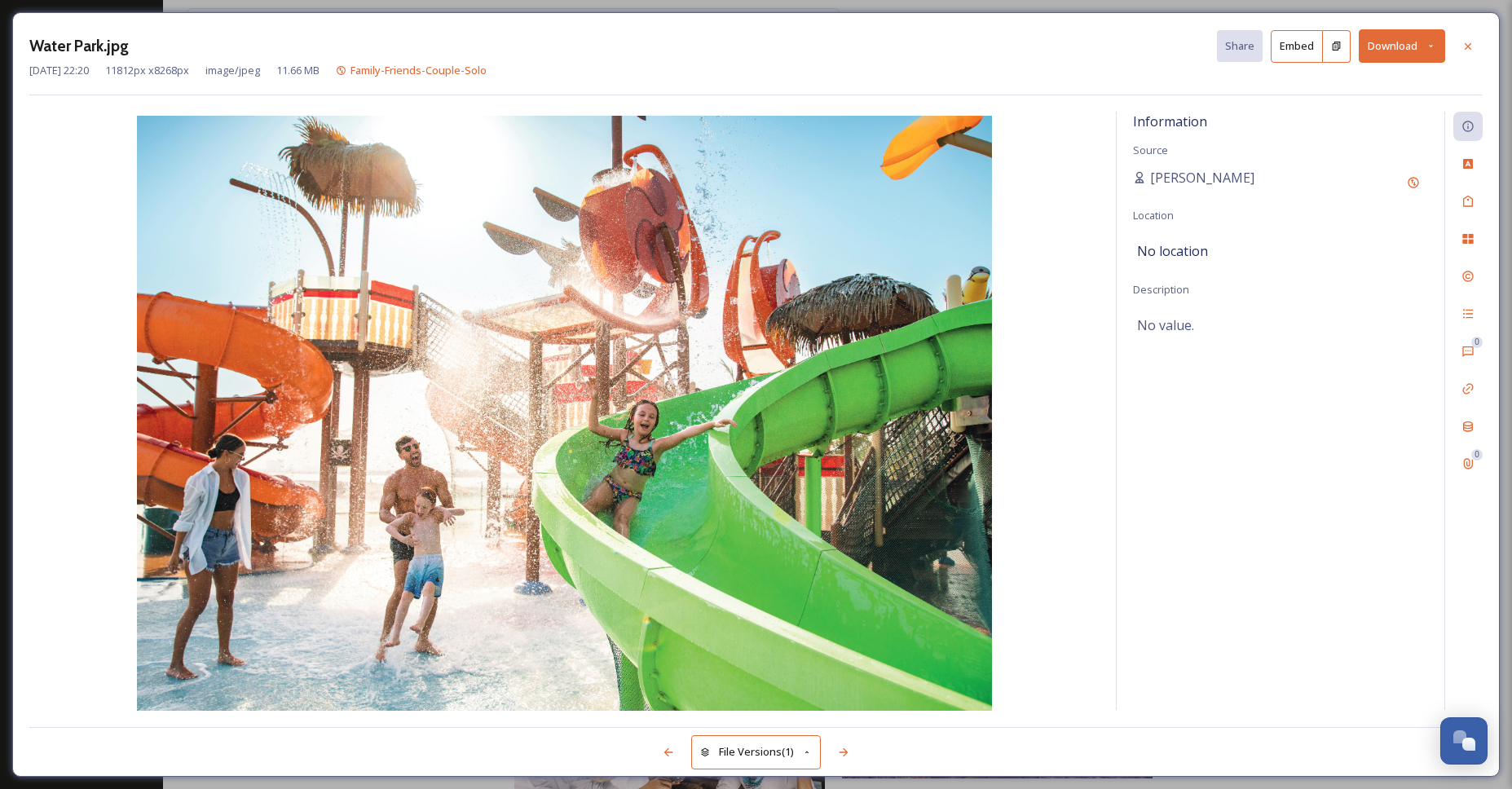
click at [560, 359] on img at bounding box center [564, 415] width 1070 height 598
click at [1430, 41] on icon at bounding box center [1431, 46] width 11 height 11
click at [1369, 86] on span "Download Original (11812 x 8268)" at bounding box center [1356, 83] width 159 height 15
